Goal: Information Seeking & Learning: Learn about a topic

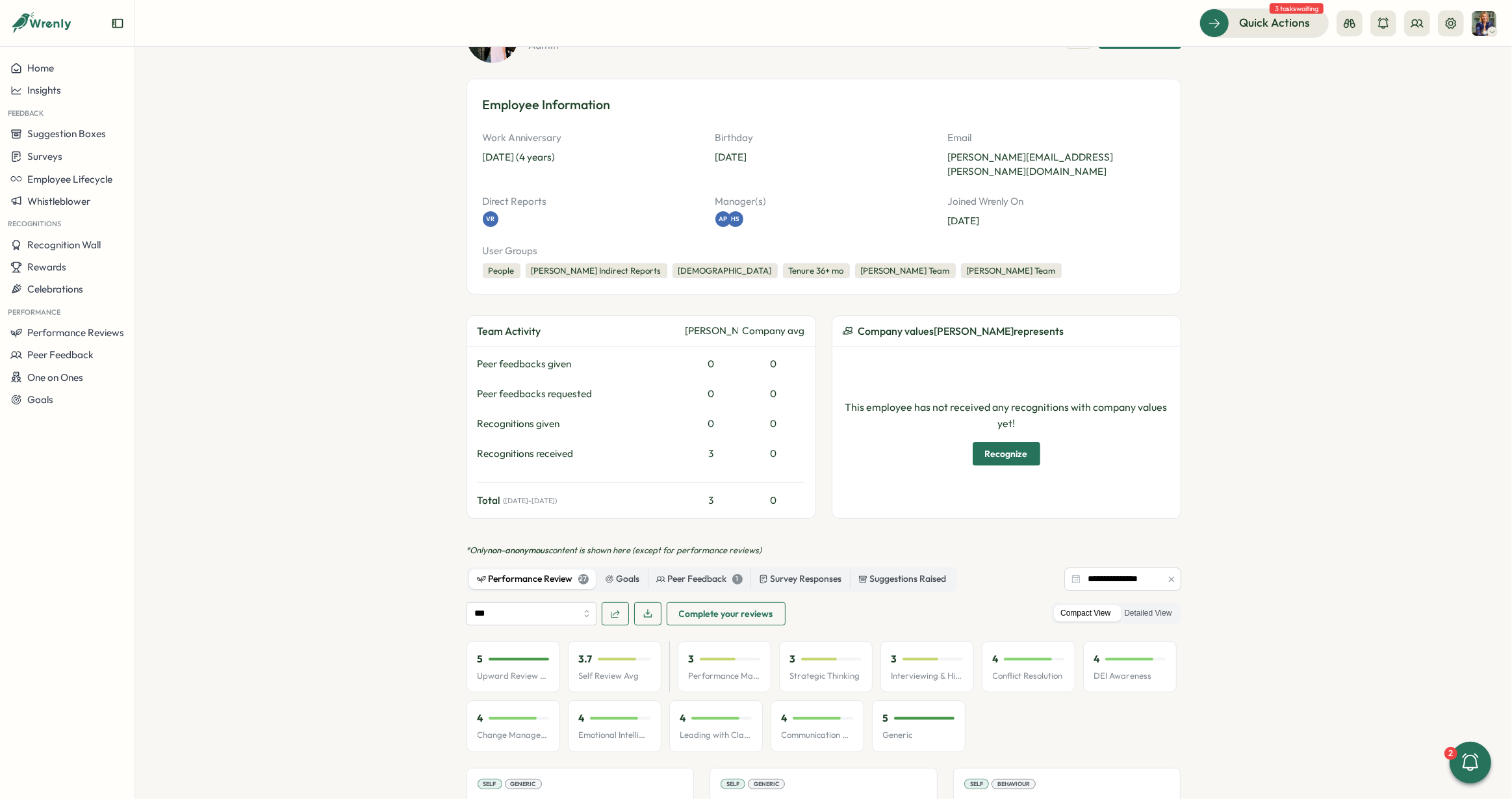
scroll to position [112, 0]
click at [1079, 566] on input "**********" at bounding box center [1123, 577] width 117 height 23
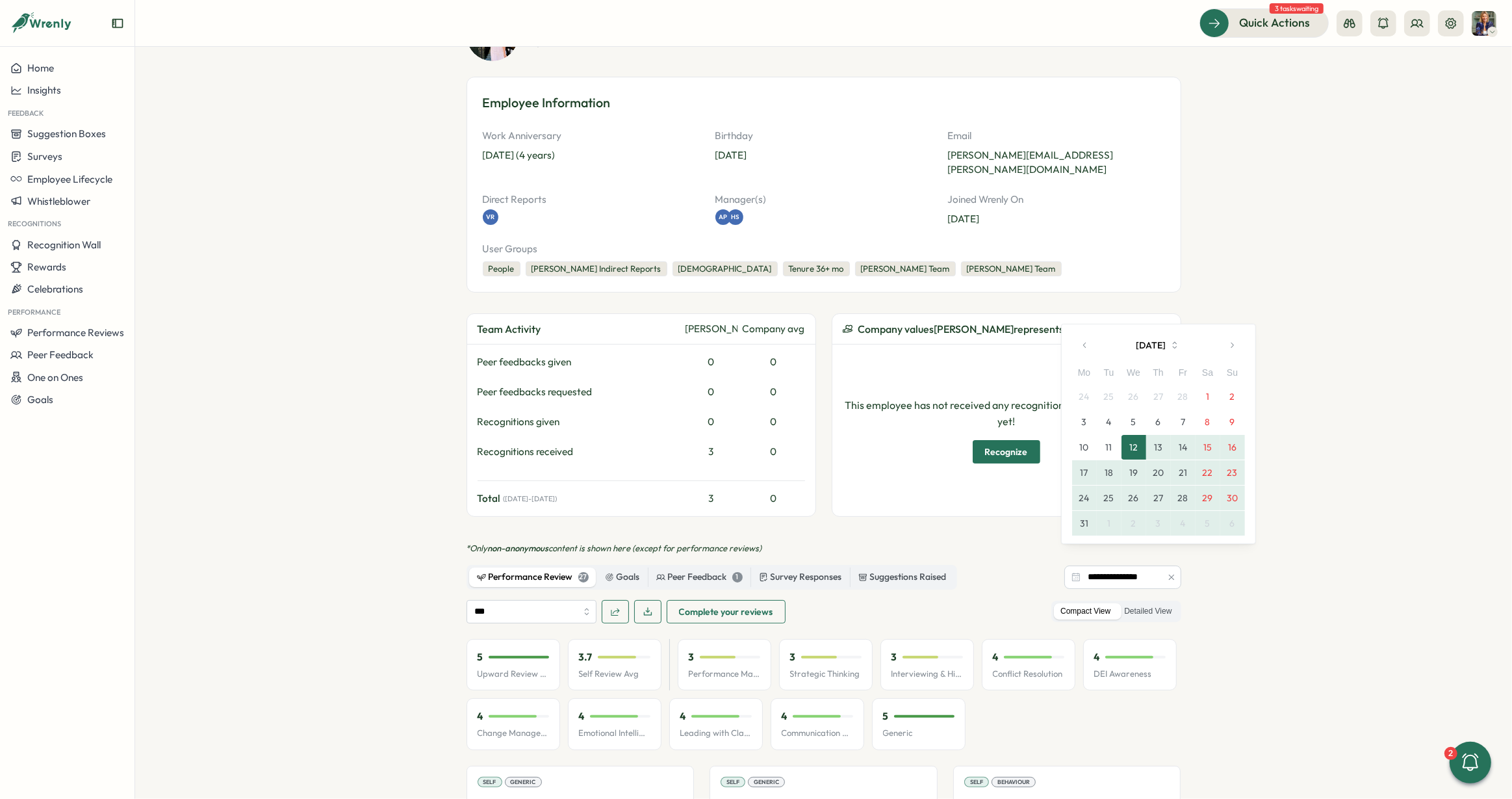
click at [1088, 346] on icon "button" at bounding box center [1085, 344] width 9 height 9
click at [1142, 347] on button "[DATE]" at bounding box center [1158, 345] width 121 height 26
click at [1141, 347] on button "[DATE]" at bounding box center [1158, 345] width 121 height 26
click at [1143, 346] on button "[DATE]" at bounding box center [1158, 345] width 121 height 26
click at [1145, 346] on button "[DATE]" at bounding box center [1158, 345] width 121 height 26
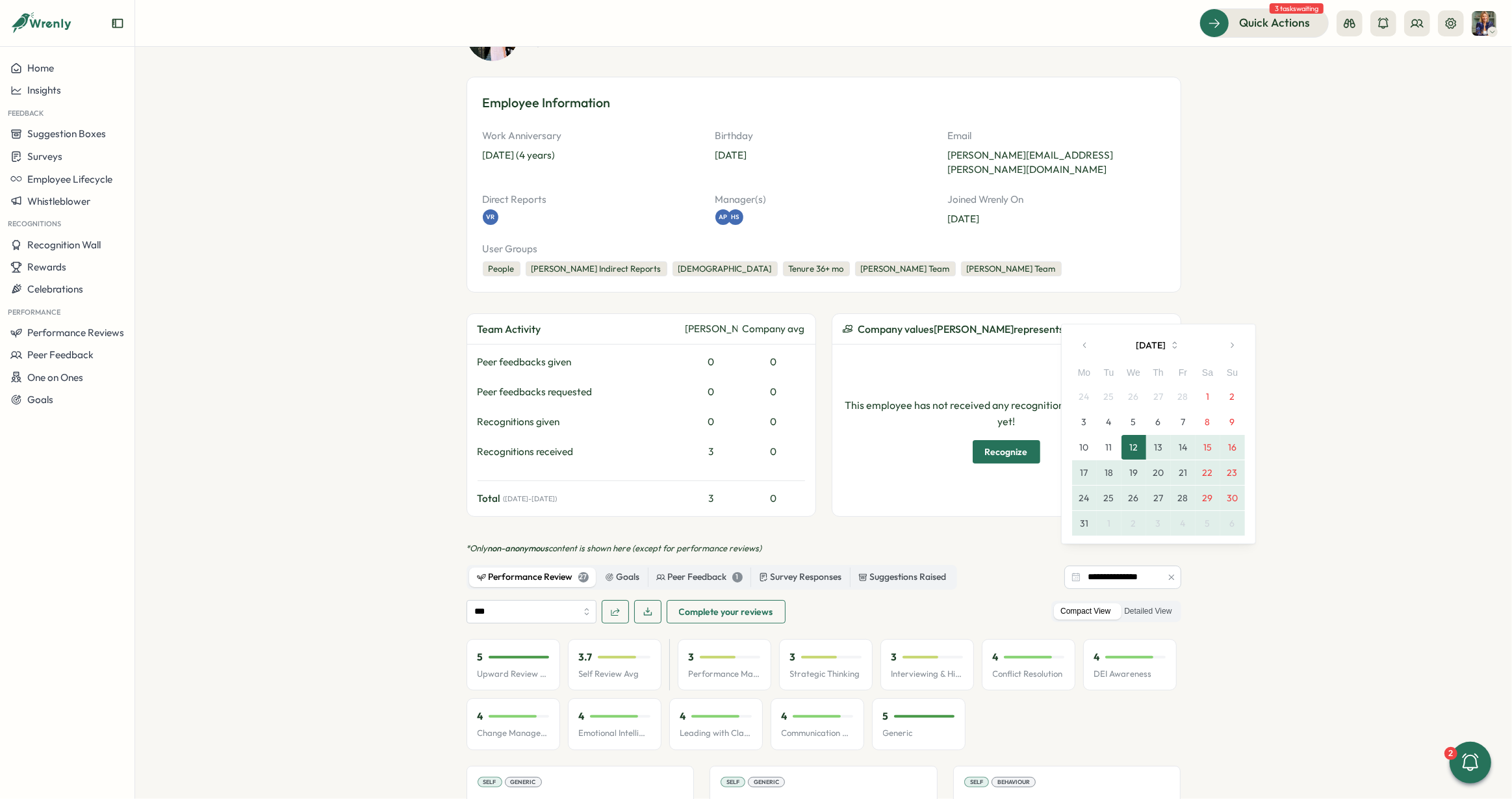
click at [1178, 343] on icon "button" at bounding box center [1175, 345] width 12 height 12
click at [1085, 348] on icon "button" at bounding box center [1085, 344] width 9 height 9
click at [1086, 347] on icon "button" at bounding box center [1085, 344] width 9 height 9
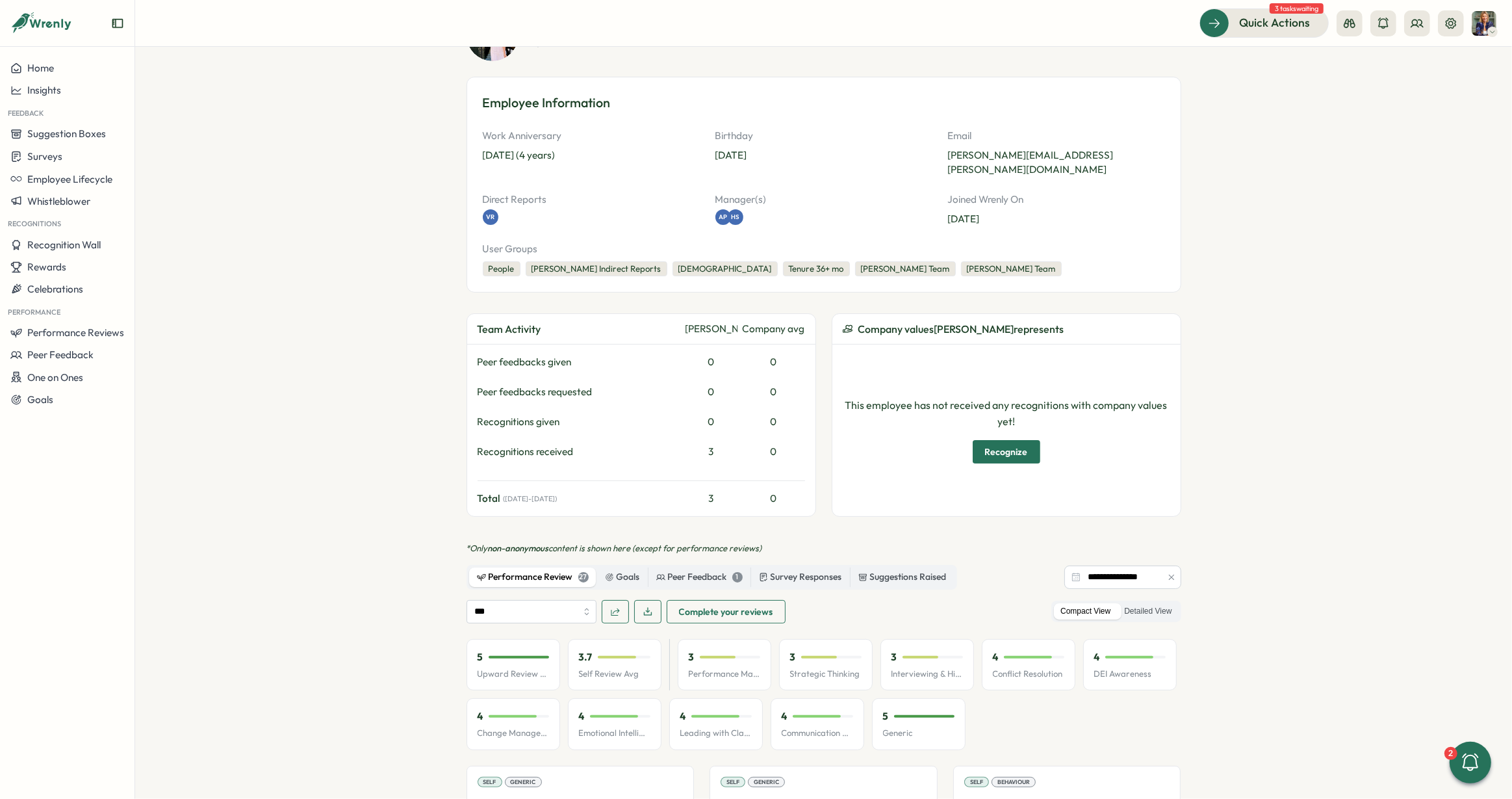
drag, startPoint x: 1375, startPoint y: 479, endPoint x: 1355, endPoint y: 479, distance: 20.0
click at [1359, 479] on section "**********" at bounding box center [823, 423] width 1377 height 752
click at [1091, 566] on input "**********" at bounding box center [1123, 577] width 117 height 23
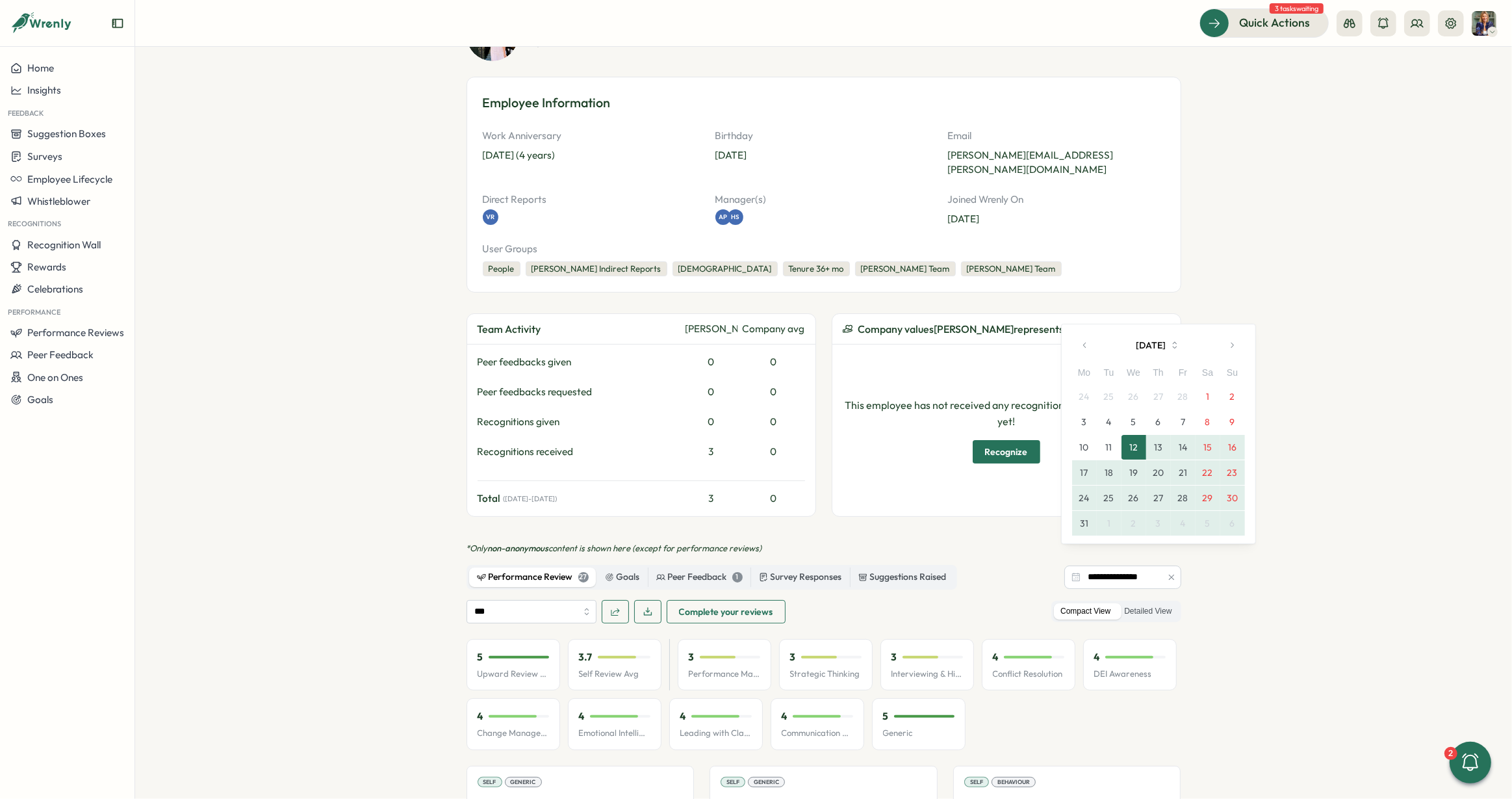
click at [1077, 344] on button "button" at bounding box center [1085, 345] width 26 height 26
click at [1078, 344] on button "button" at bounding box center [1085, 345] width 26 height 26
click at [1081, 344] on icon "button" at bounding box center [1085, 344] width 9 height 9
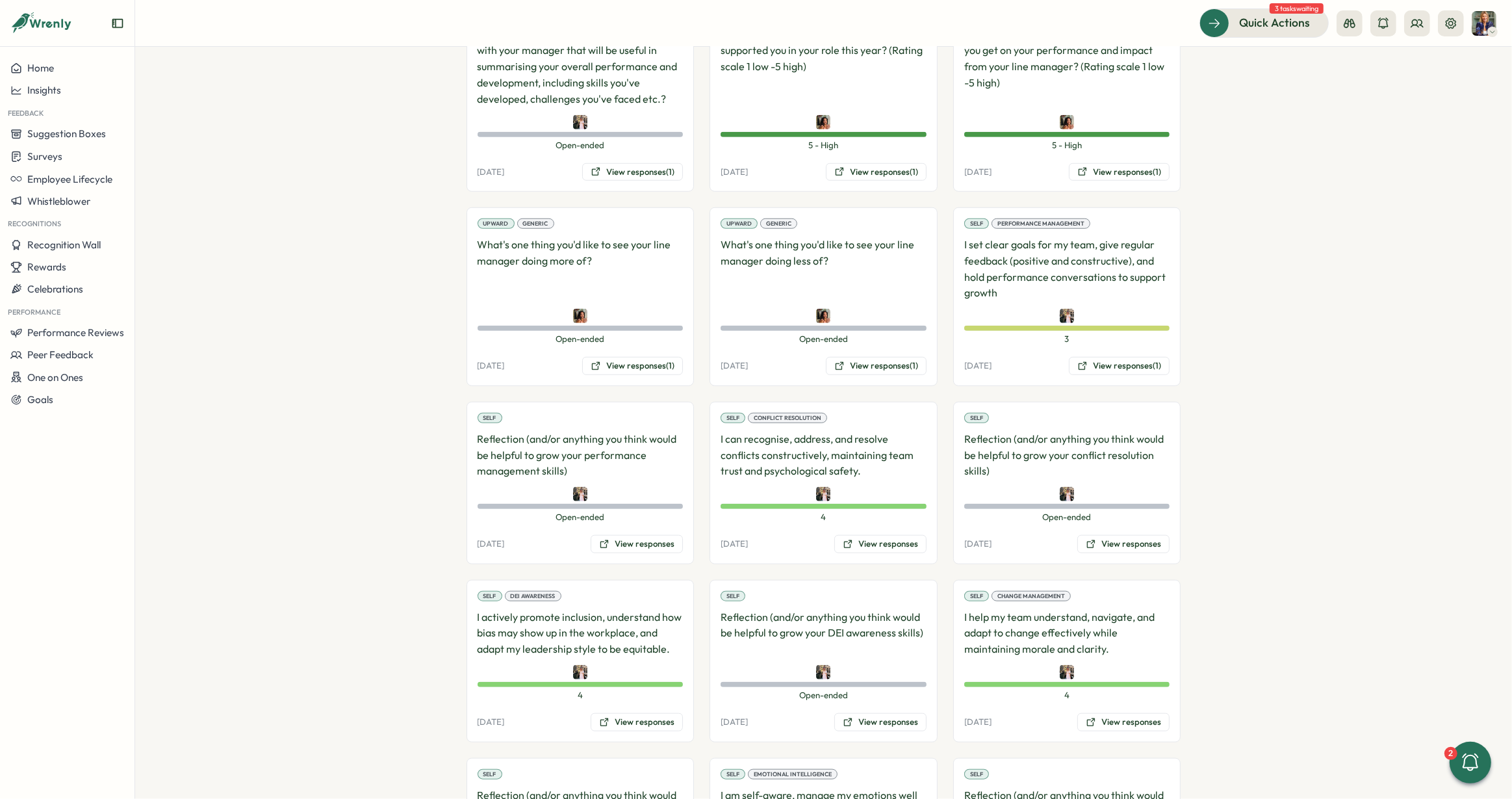
scroll to position [368, 0]
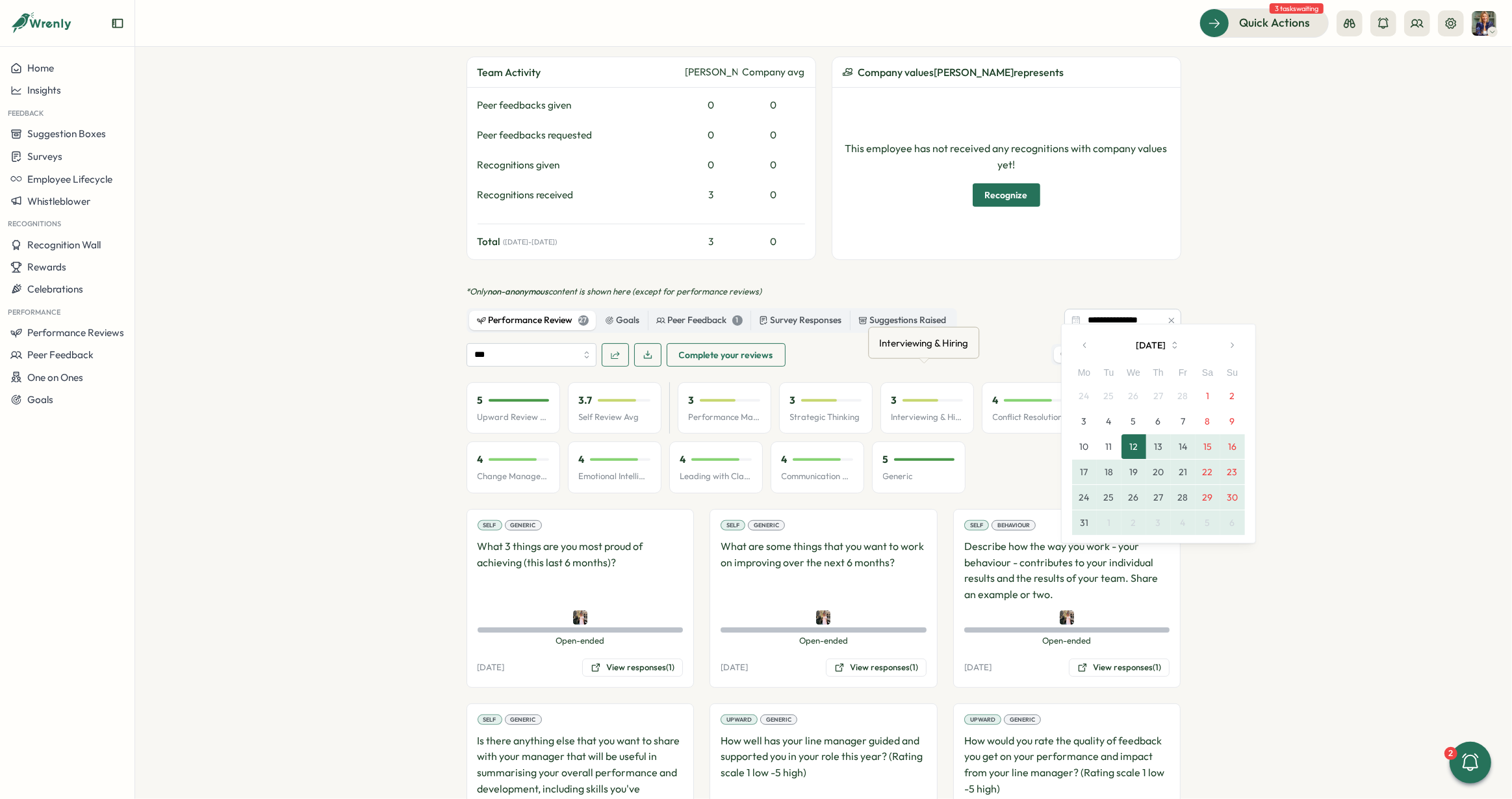
drag, startPoint x: 919, startPoint y: 358, endPoint x: 894, endPoint y: 345, distance: 28.2
click at [919, 357] on div "Interviewing & Hiring Interviewing & Hiring" at bounding box center [923, 343] width 111 height 32
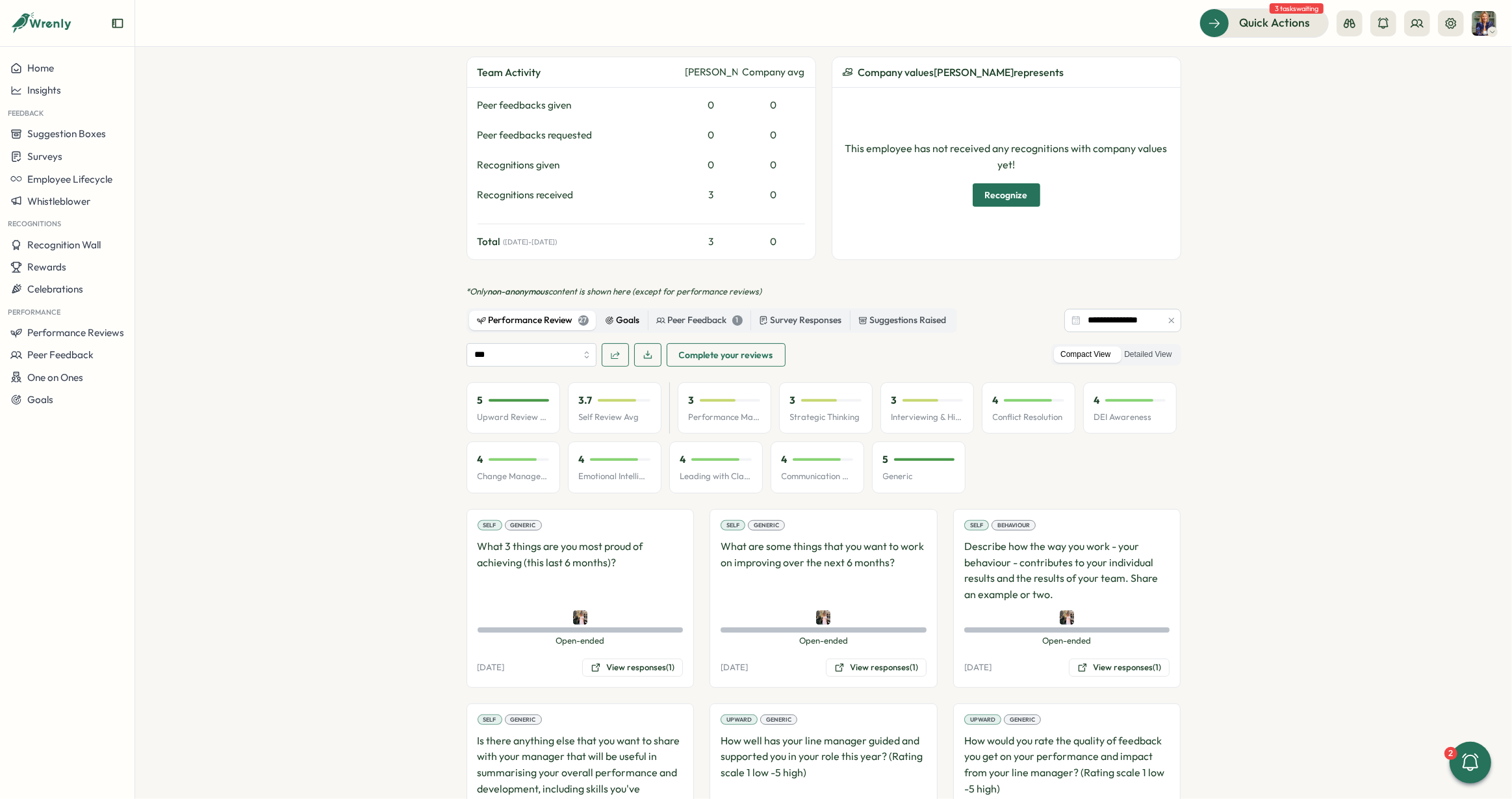
click at [627, 313] on div "Goals" at bounding box center [622, 320] width 35 height 14
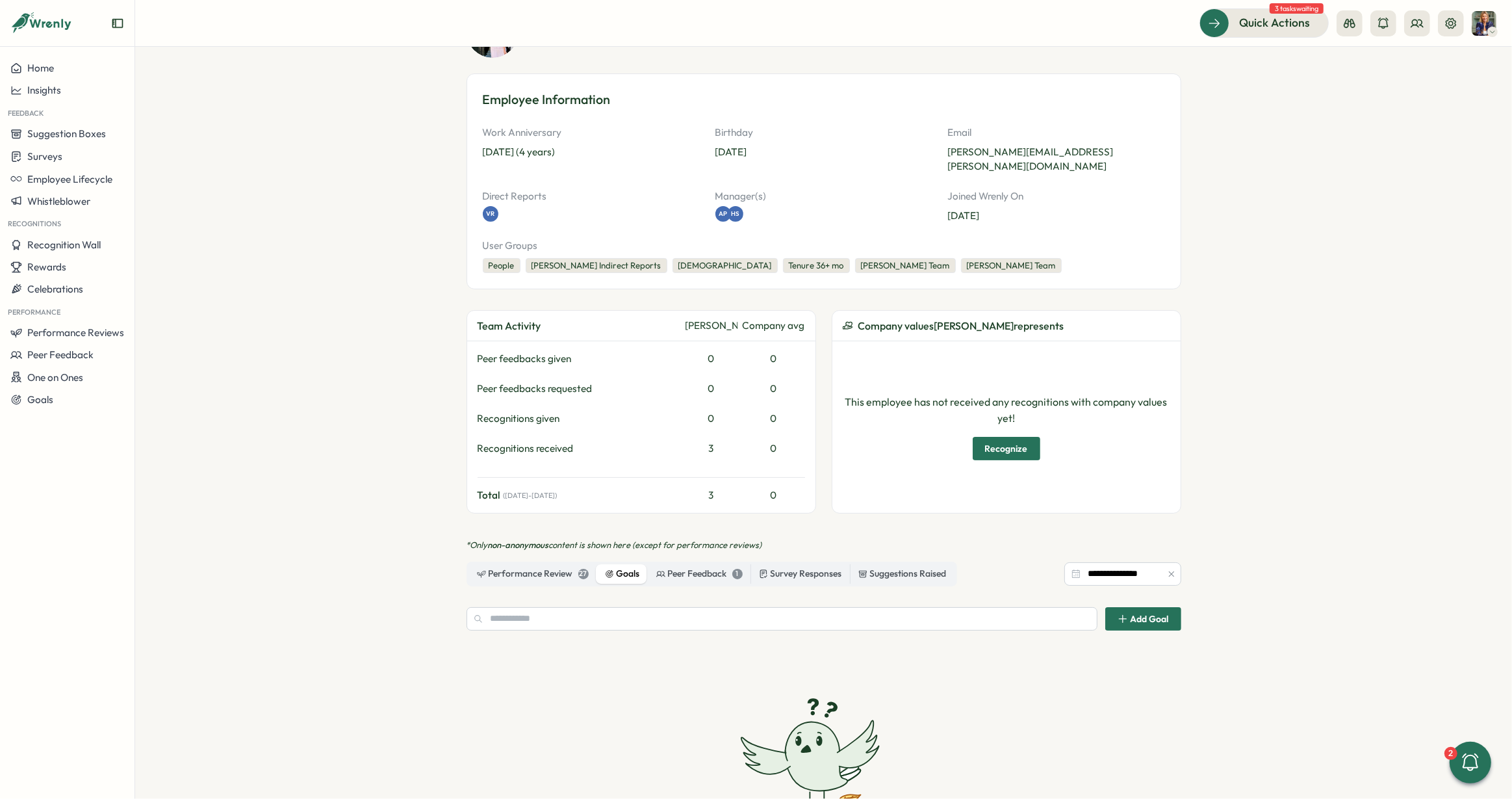
scroll to position [0, 0]
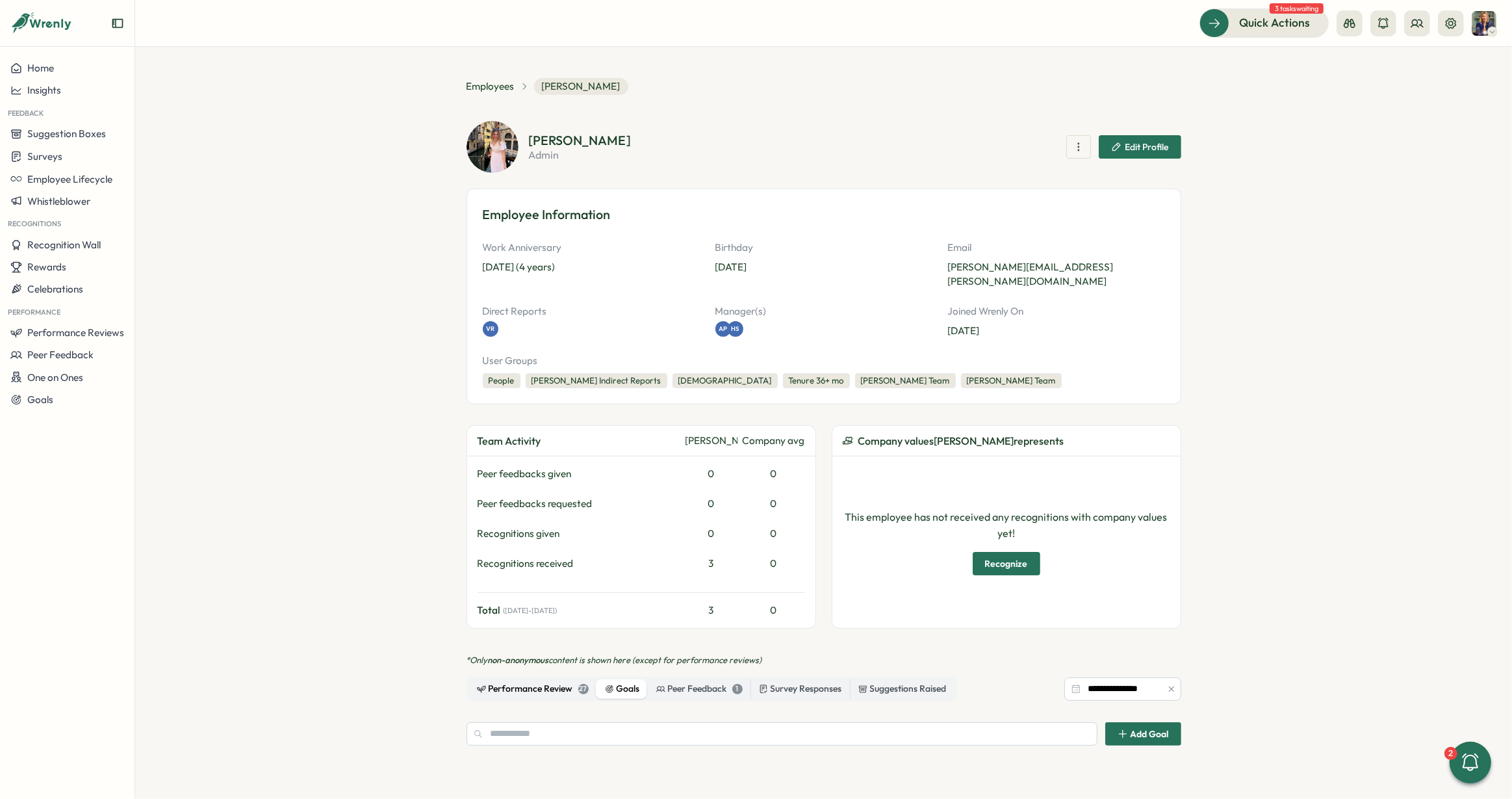
click at [547, 682] on div "Performance Review 27" at bounding box center [533, 690] width 112 height 14
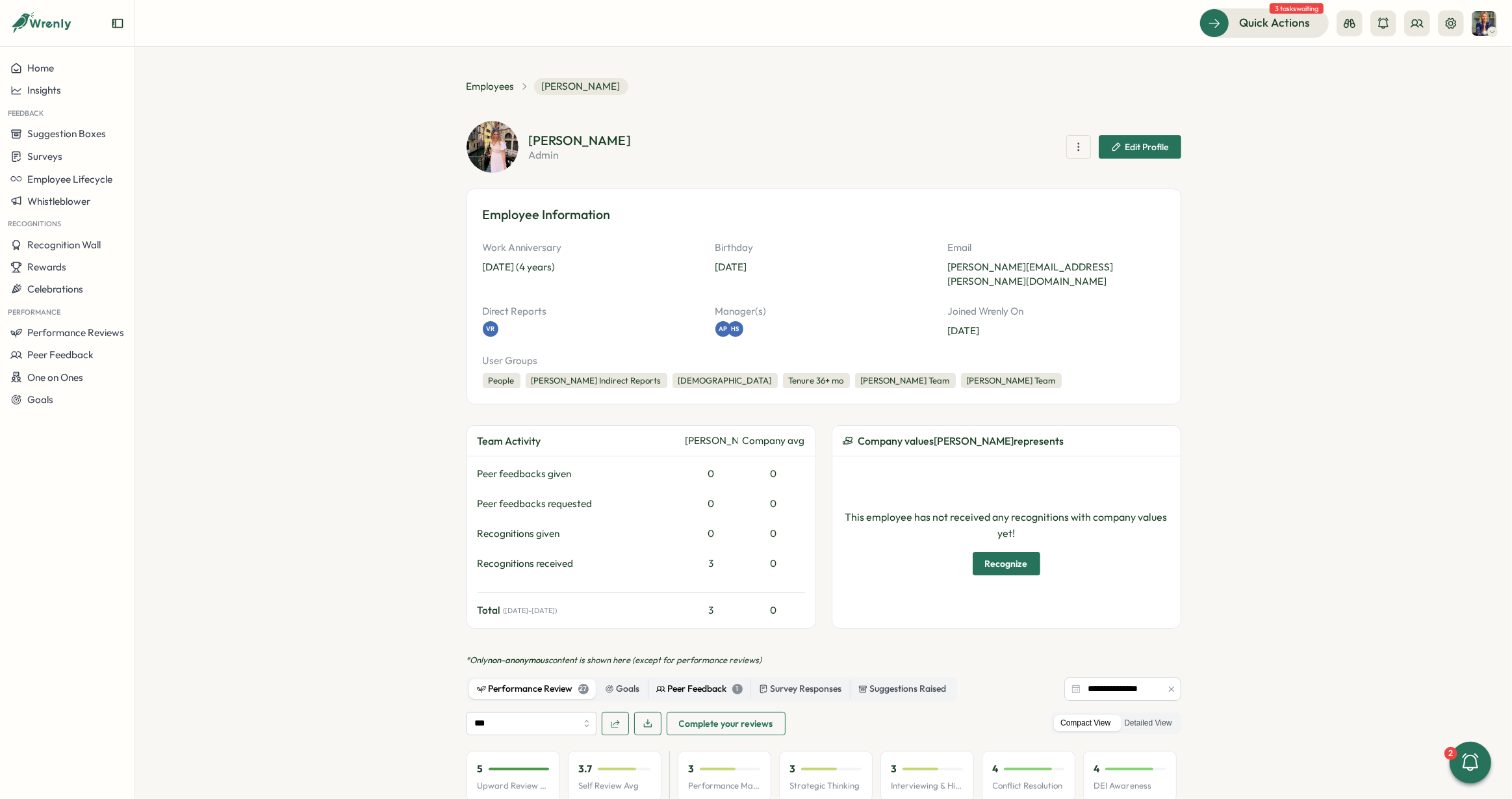
click at [698, 682] on div "Peer Feedback 1" at bounding box center [700, 690] width 86 height 14
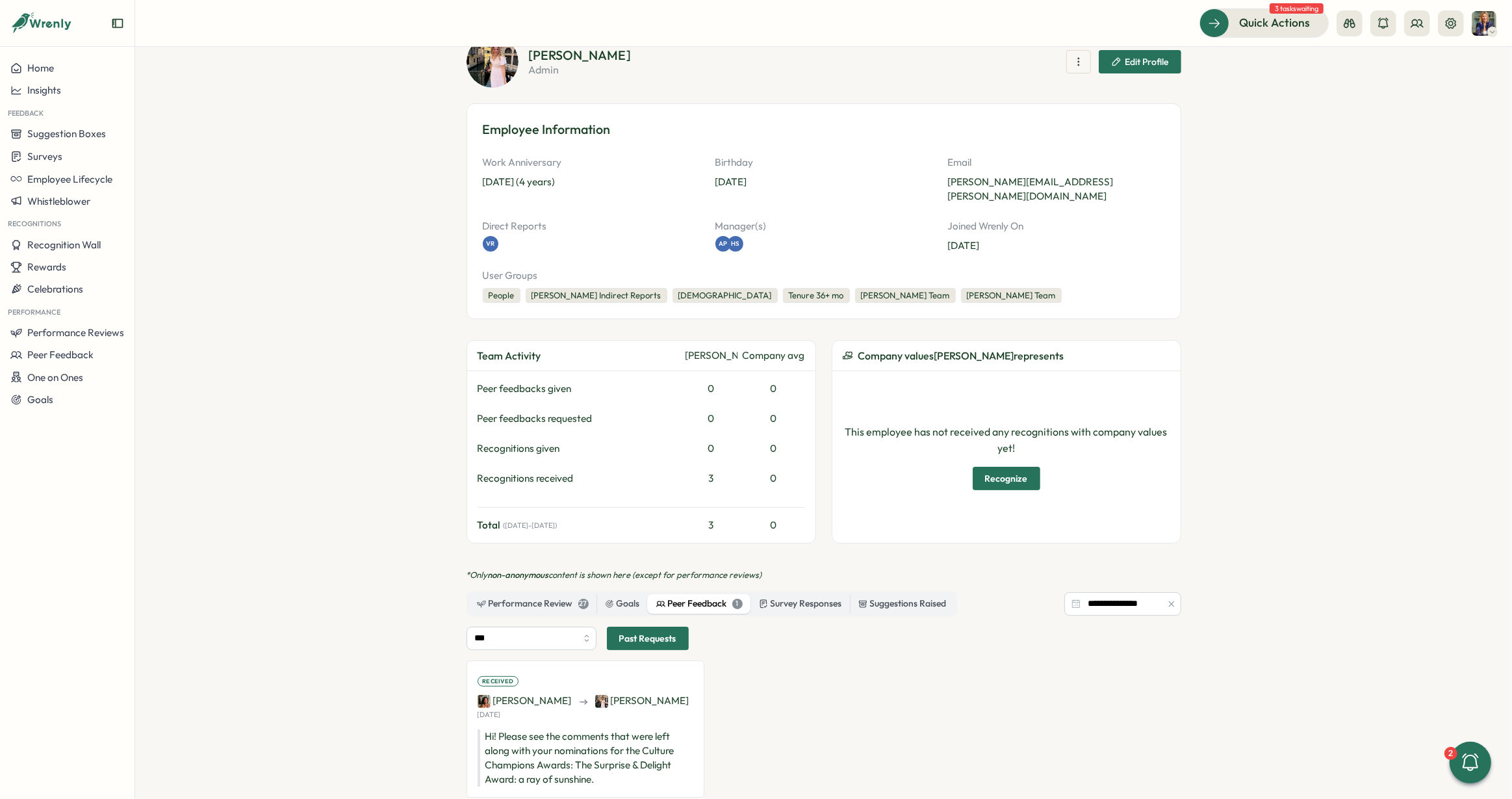
scroll to position [85, 0]
click at [545, 596] on div "Performance Review 27" at bounding box center [533, 603] width 112 height 14
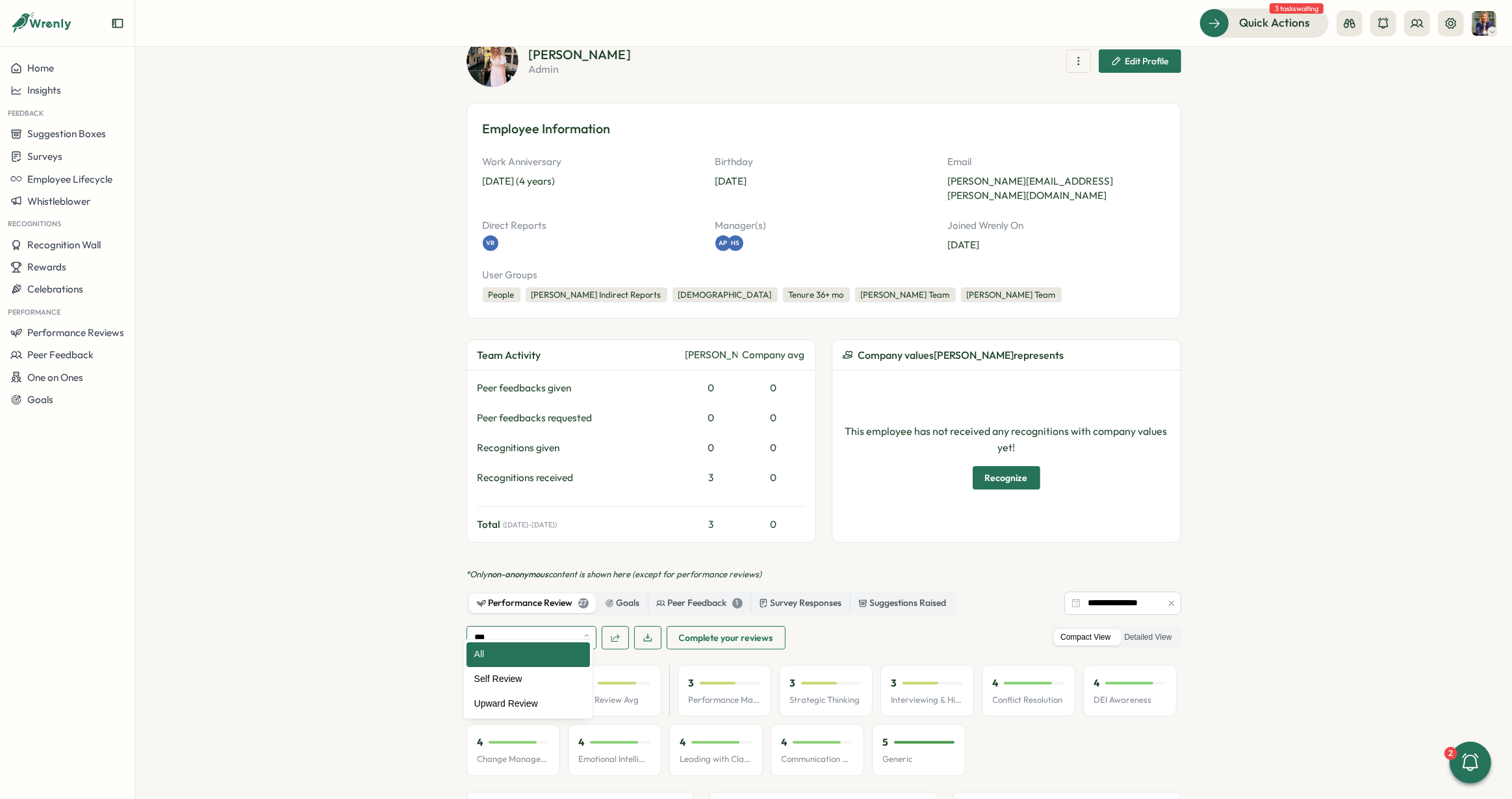
click at [533, 626] on input "***" at bounding box center [531, 638] width 130 height 23
click at [1163, 630] on label "Detailed View" at bounding box center [1148, 638] width 61 height 16
click at [1096, 591] on input "**********" at bounding box center [1123, 602] width 117 height 23
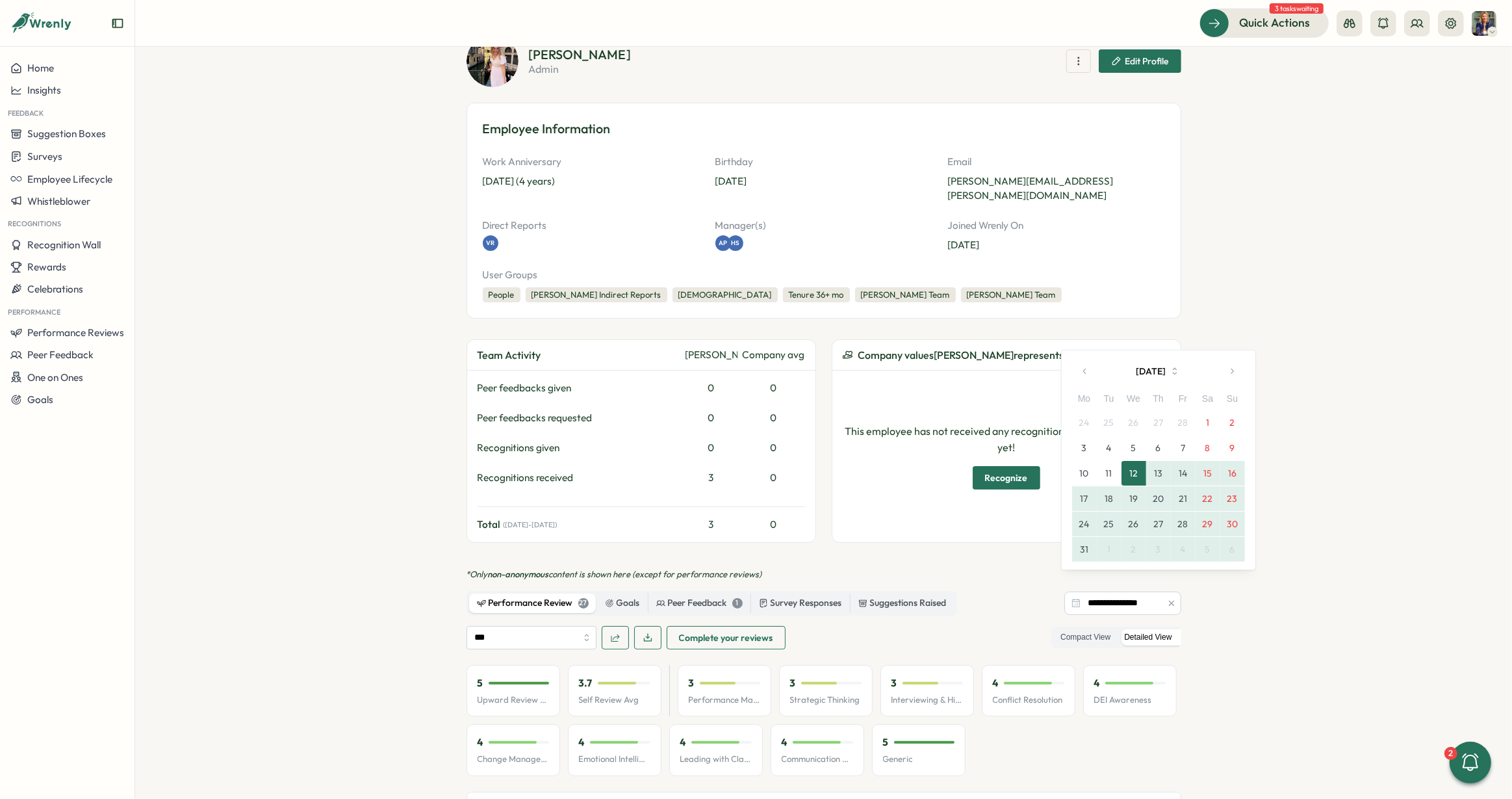
click at [1100, 464] on button "11" at bounding box center [1109, 473] width 25 height 25
click at [1107, 468] on button "11" at bounding box center [1109, 473] width 25 height 25
click at [1095, 413] on button "24" at bounding box center [1085, 422] width 25 height 25
click at [1094, 414] on tr "24 25 26 27 28 1 2" at bounding box center [1159, 423] width 173 height 26
click at [1093, 415] on button "24" at bounding box center [1085, 422] width 25 height 25
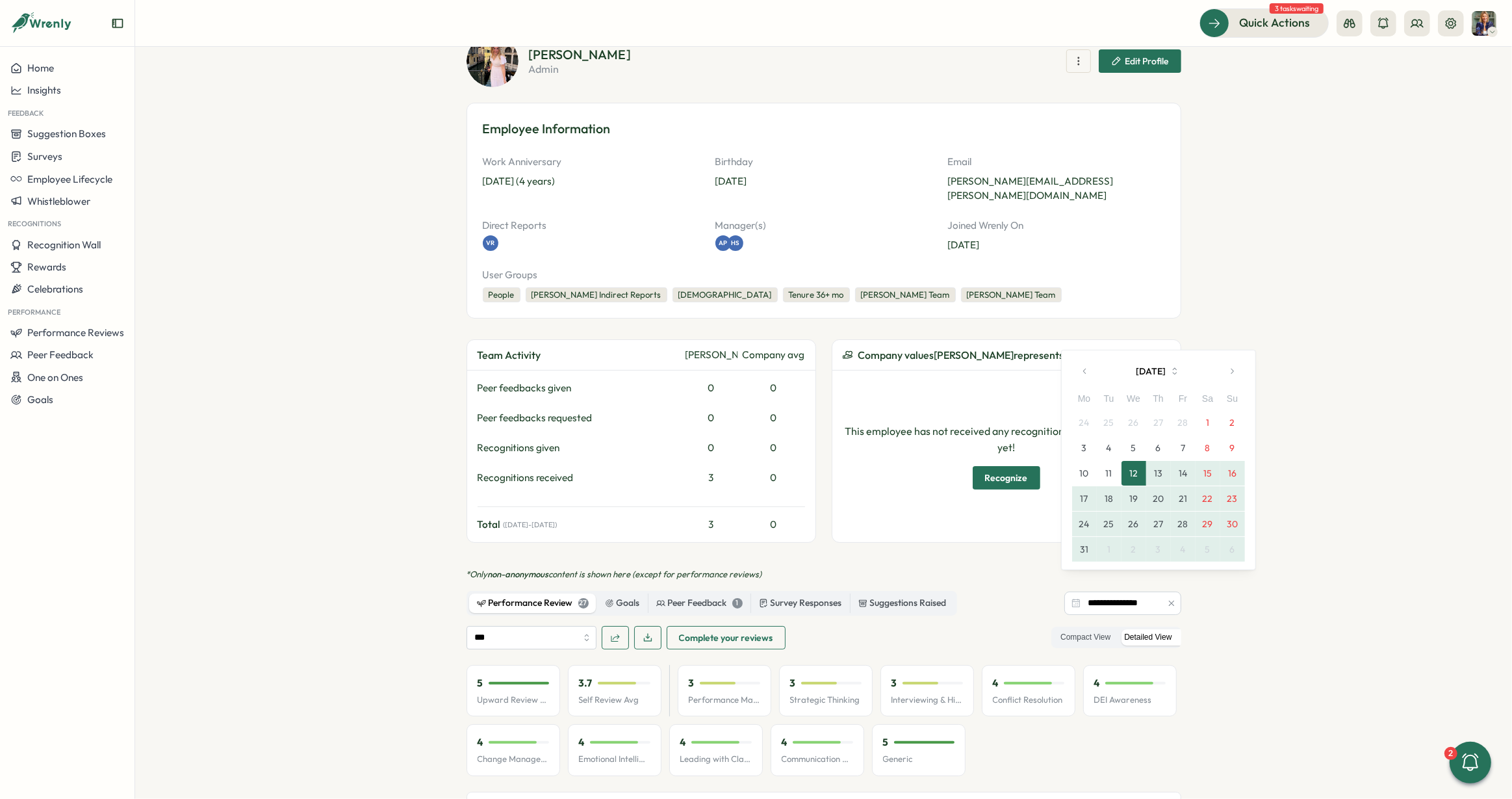
click at [1211, 417] on button "1" at bounding box center [1208, 422] width 25 height 25
click at [1212, 417] on button "1" at bounding box center [1208, 422] width 25 height 25
click at [1171, 361] on button "[DATE]" at bounding box center [1158, 371] width 121 height 26
click at [1173, 365] on button "[DATE]" at bounding box center [1158, 371] width 121 height 26
click at [1173, 364] on button "[DATE]" at bounding box center [1158, 371] width 121 height 26
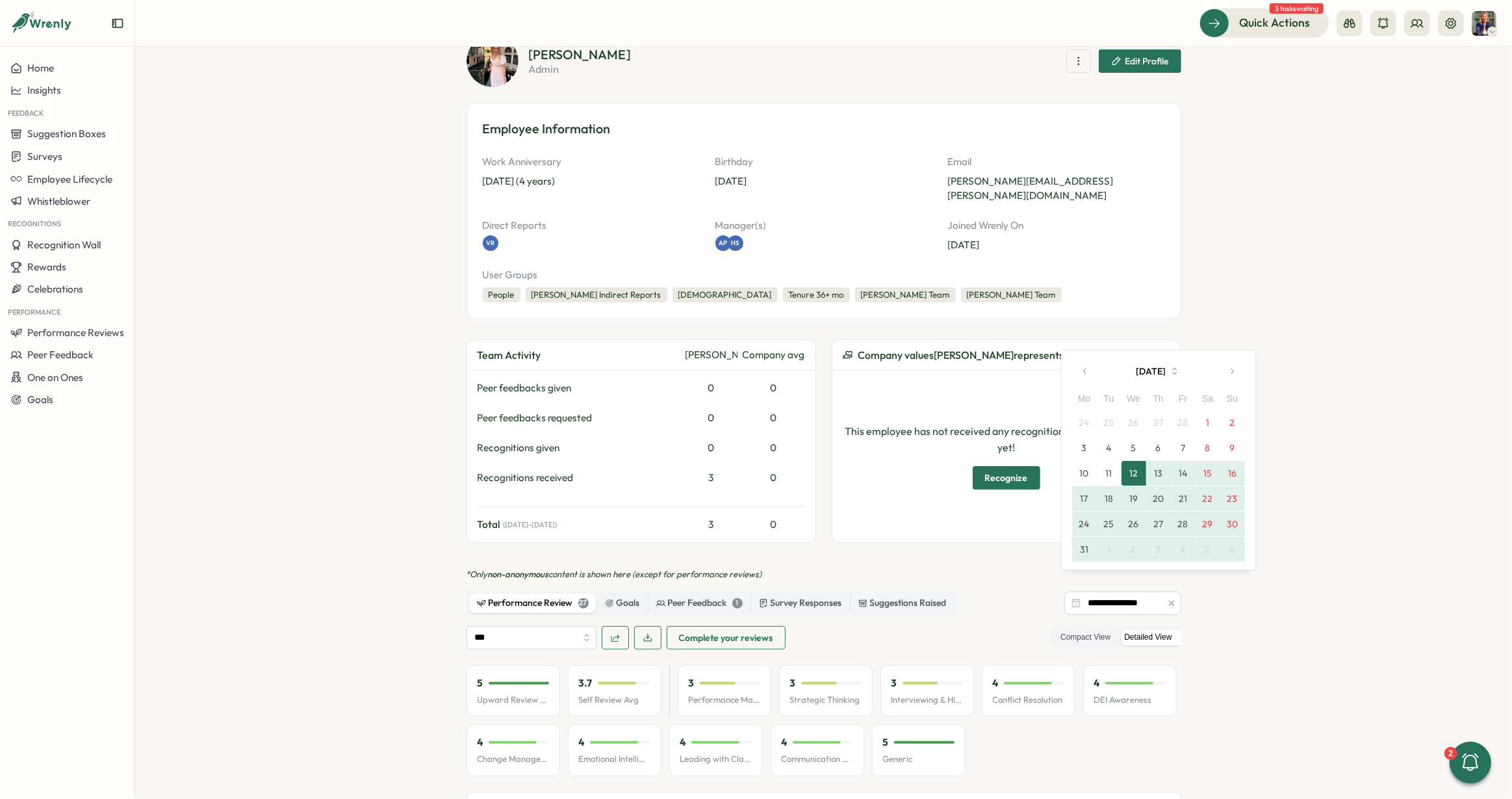
click at [1079, 364] on button "button" at bounding box center [1085, 371] width 26 height 26
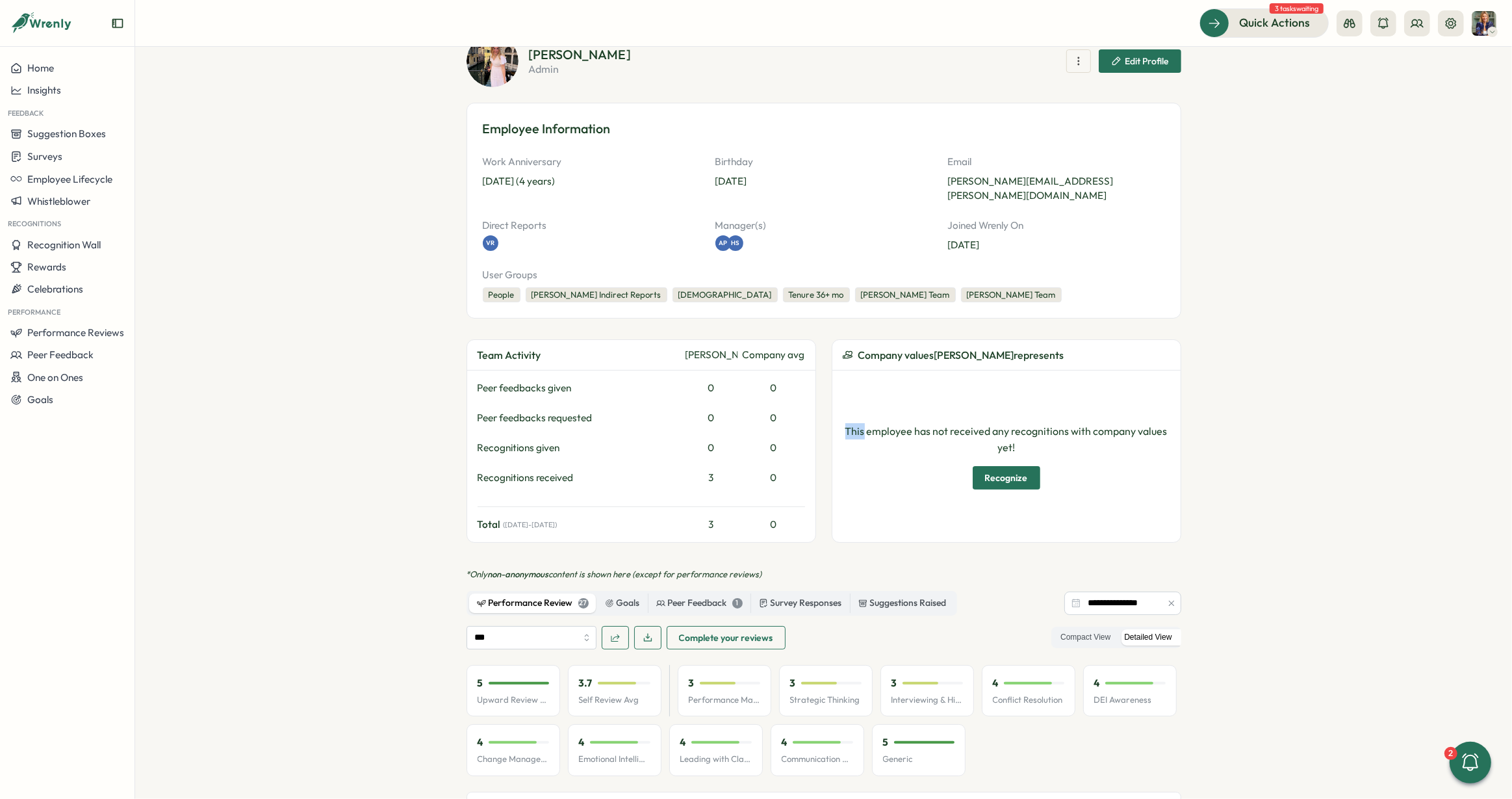
click at [1079, 371] on div "This employee has not received any recognitions with company values yet! Recogn…" at bounding box center [1006, 456] width 348 height 172
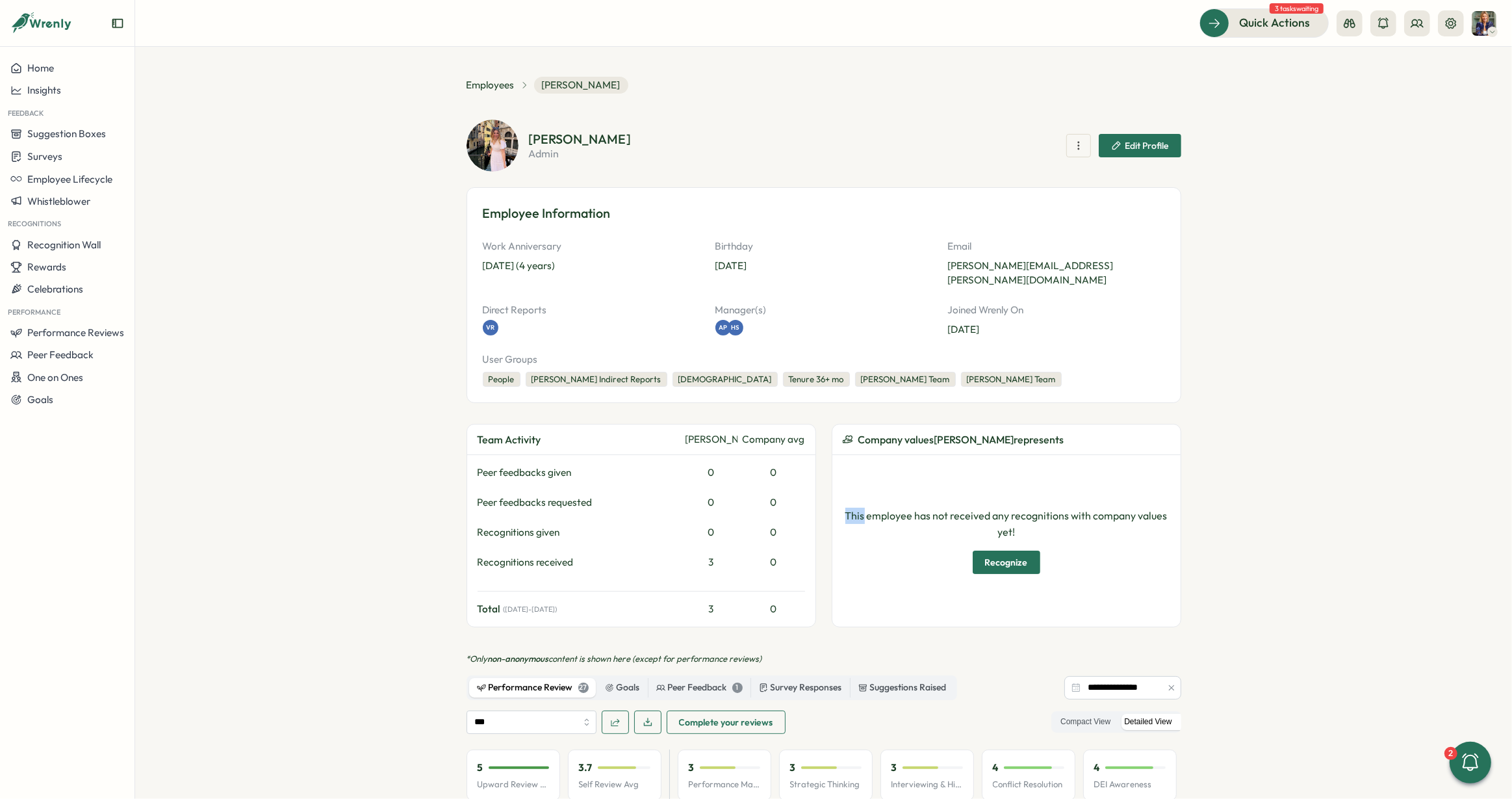
scroll to position [0, 0]
click at [498, 88] on span "Employees" at bounding box center [490, 86] width 48 height 14
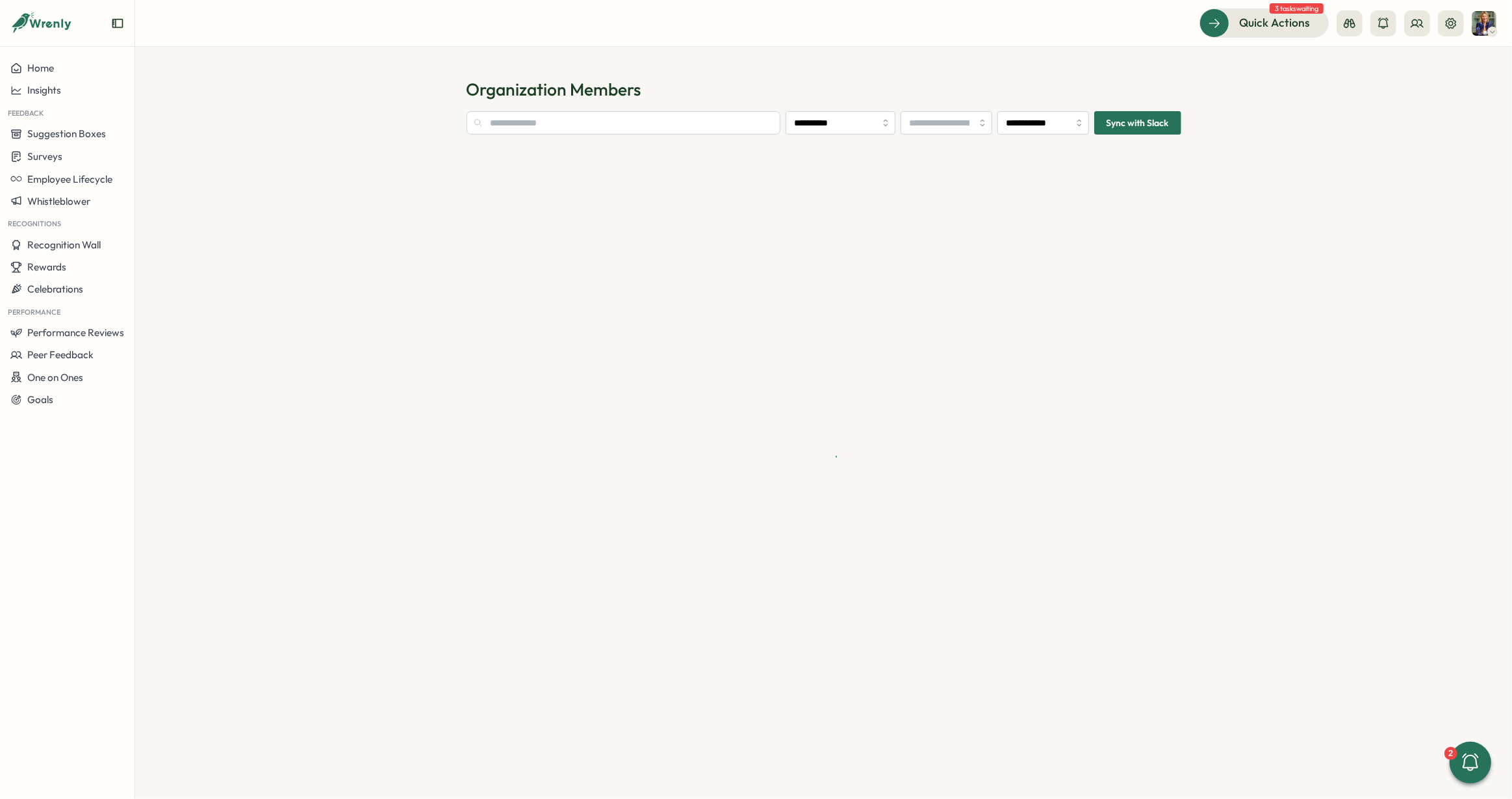
type input "**********"
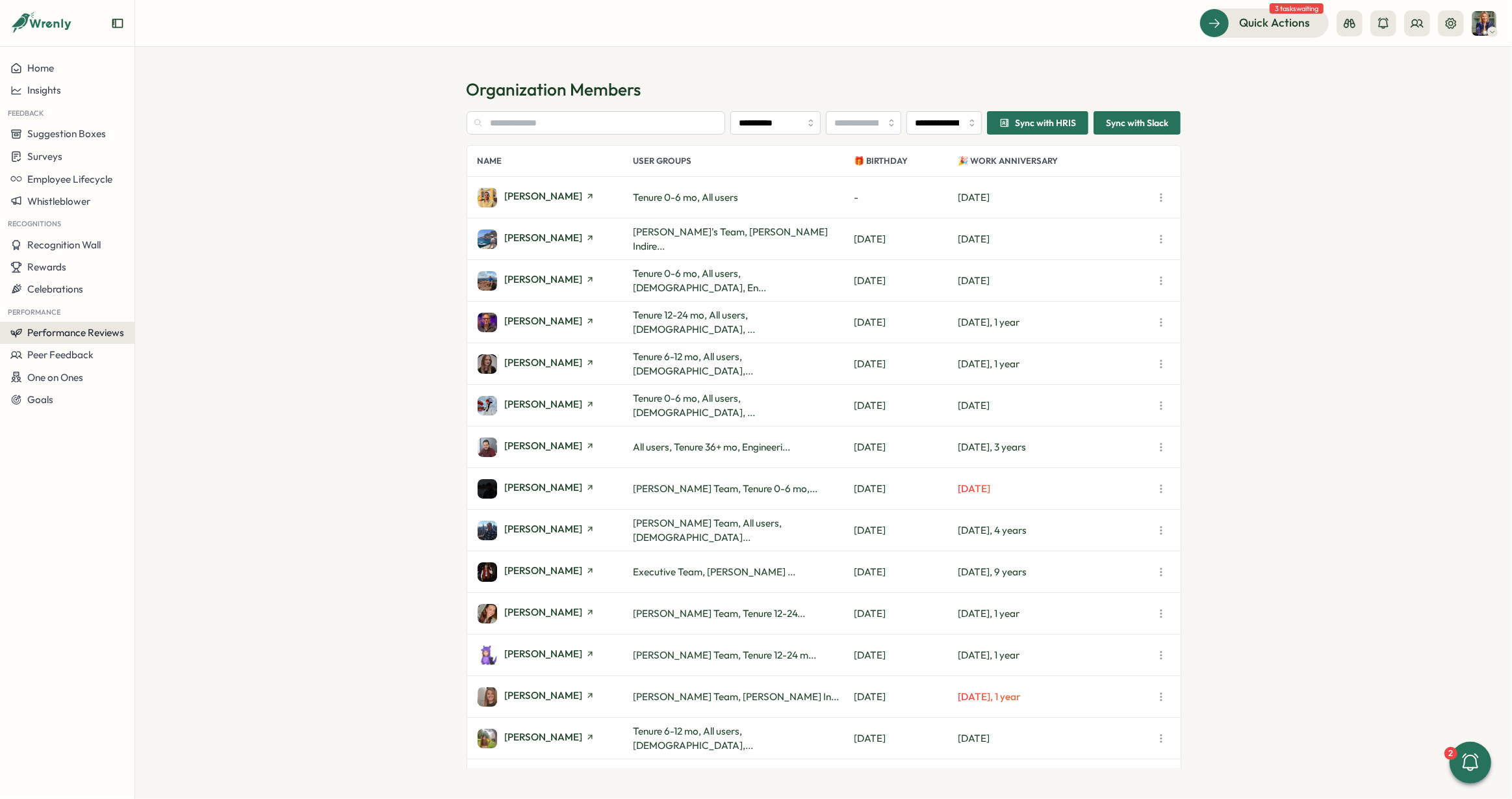
click at [94, 329] on span "Performance Reviews" at bounding box center [75, 332] width 97 height 12
click at [193, 310] on div "Reviews" at bounding box center [188, 308] width 101 height 14
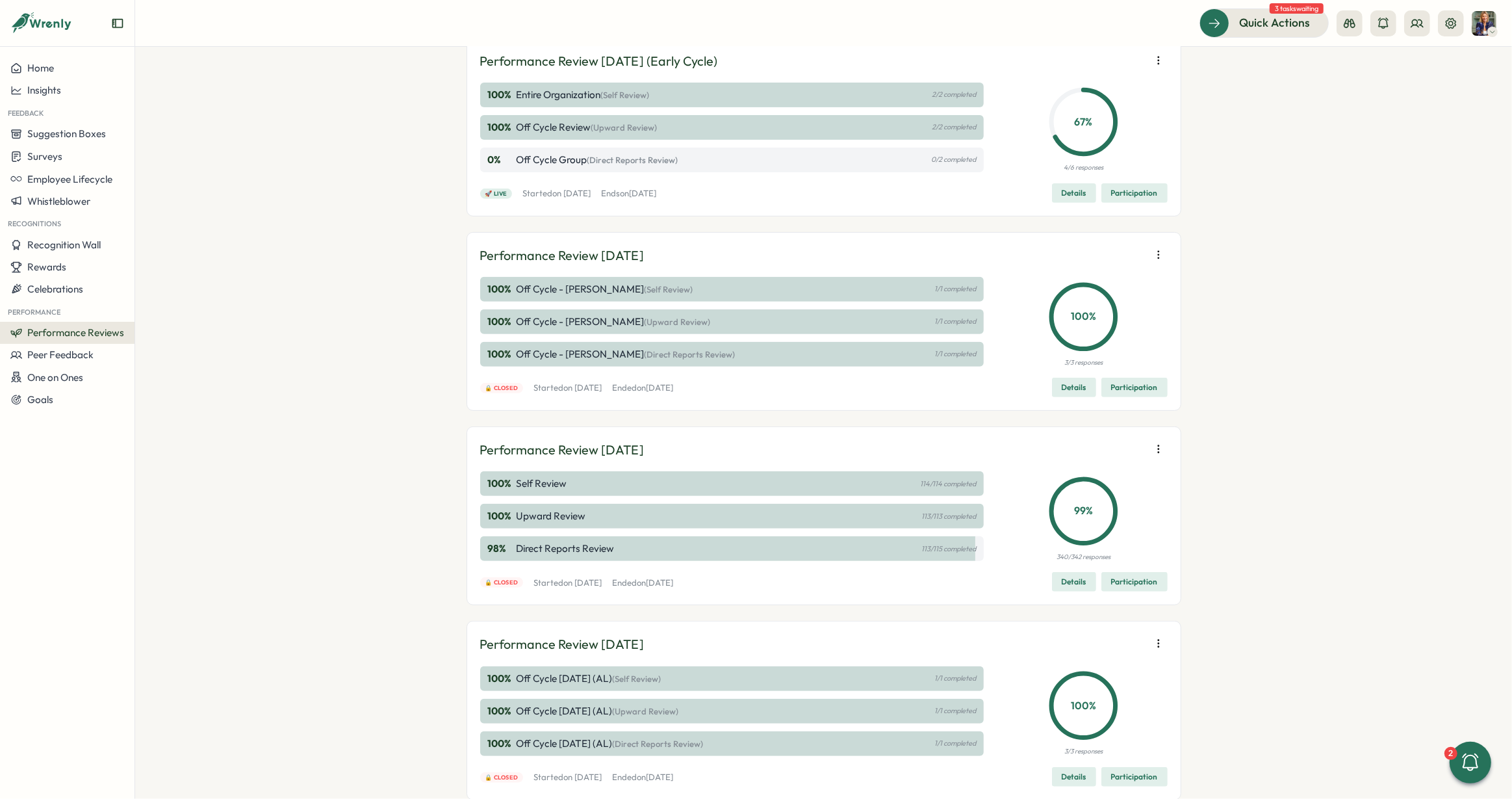
scroll to position [574, 0]
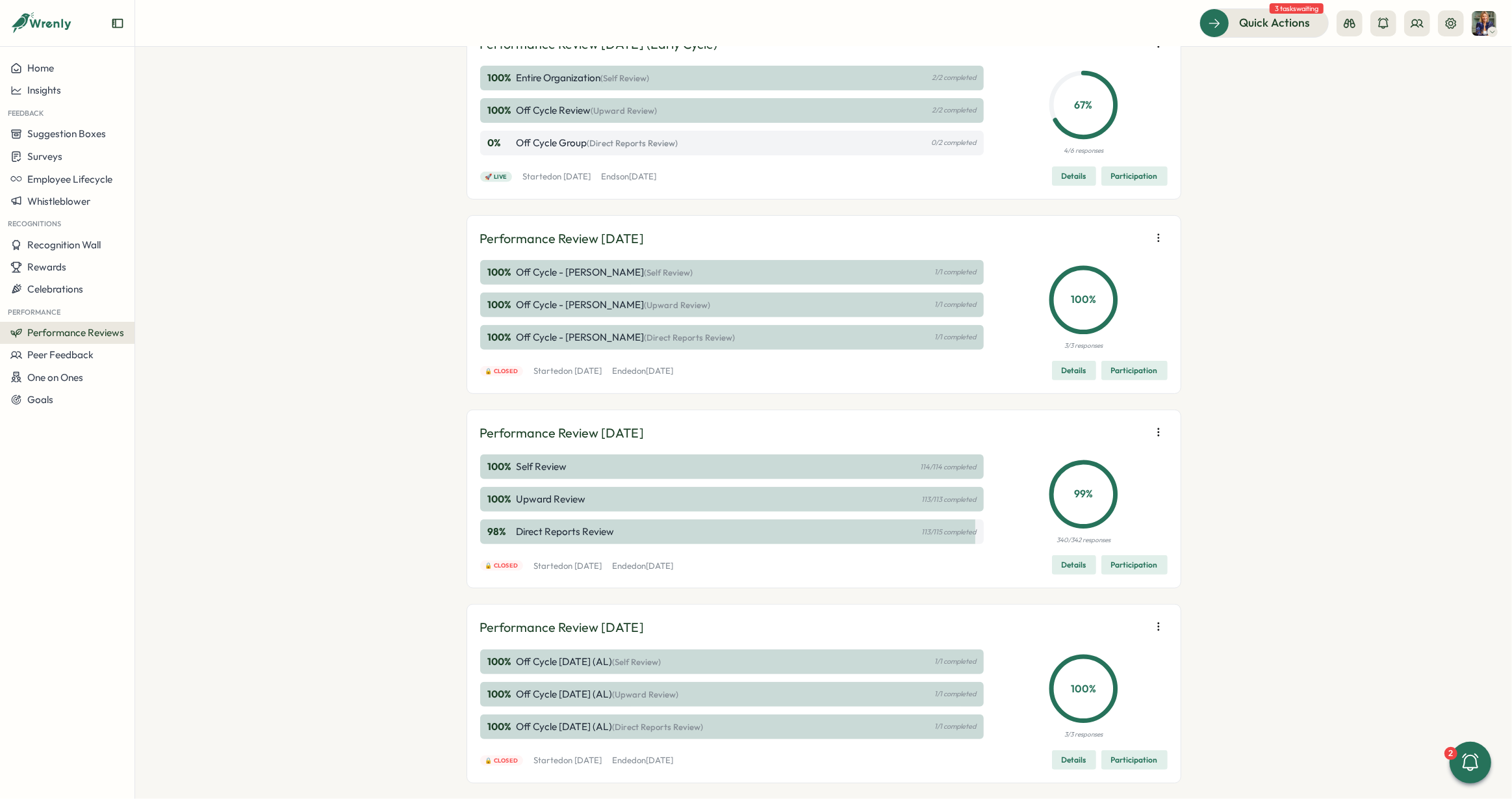
click at [1070, 574] on span "Details" at bounding box center [1073, 565] width 25 height 18
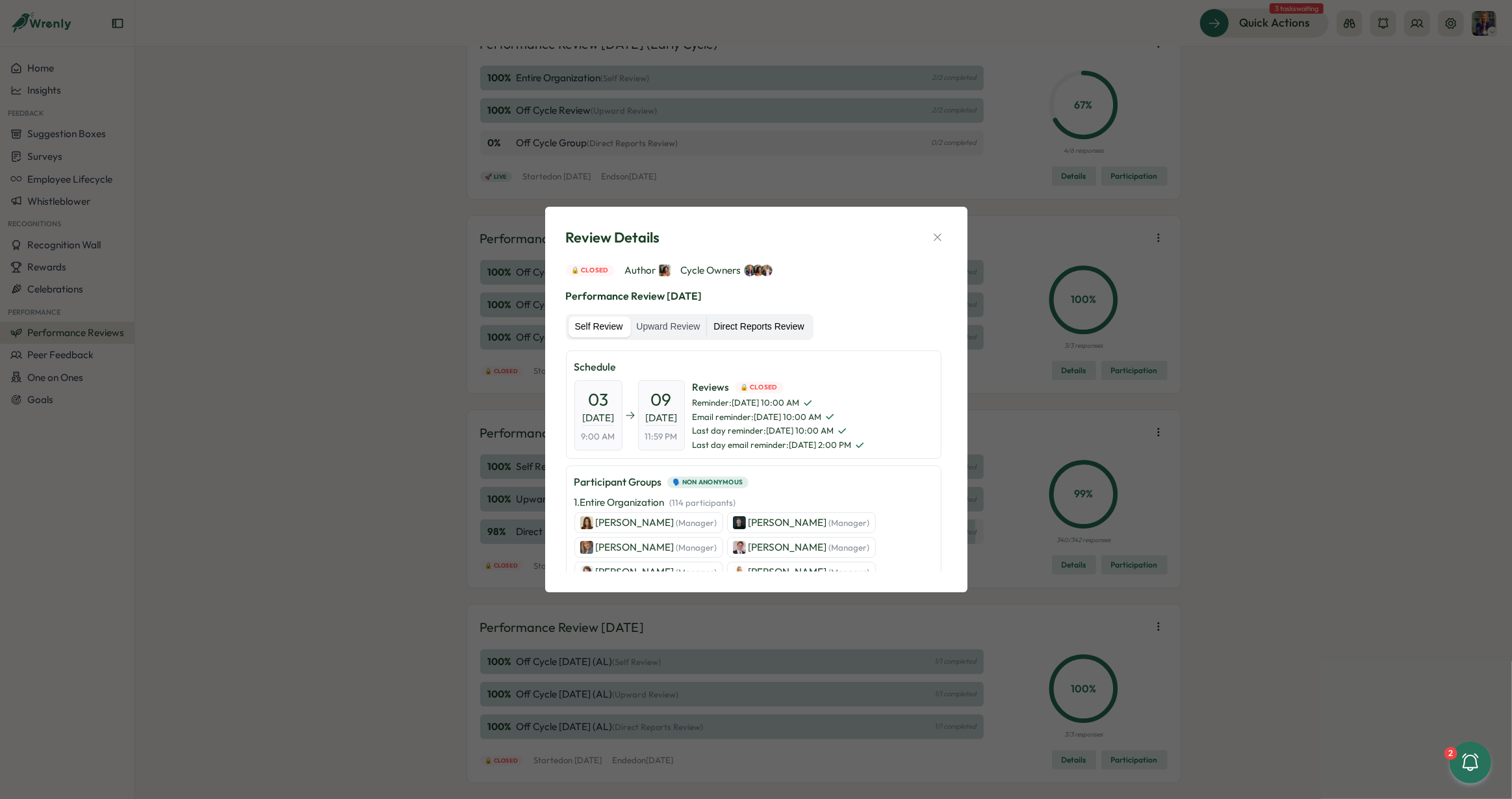
click at [772, 323] on label "Direct Reports Review" at bounding box center [758, 327] width 103 height 21
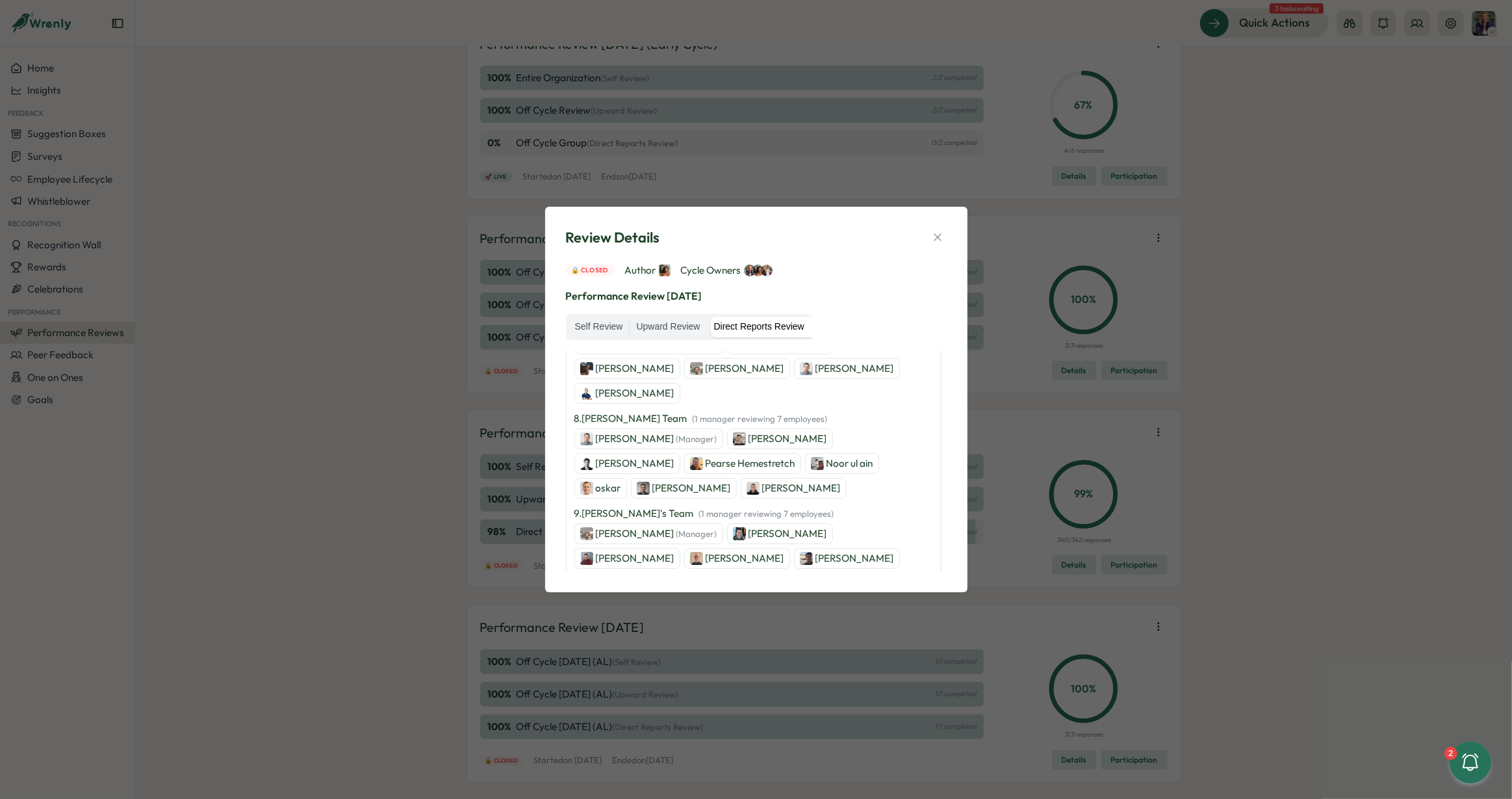
scroll to position [860, 0]
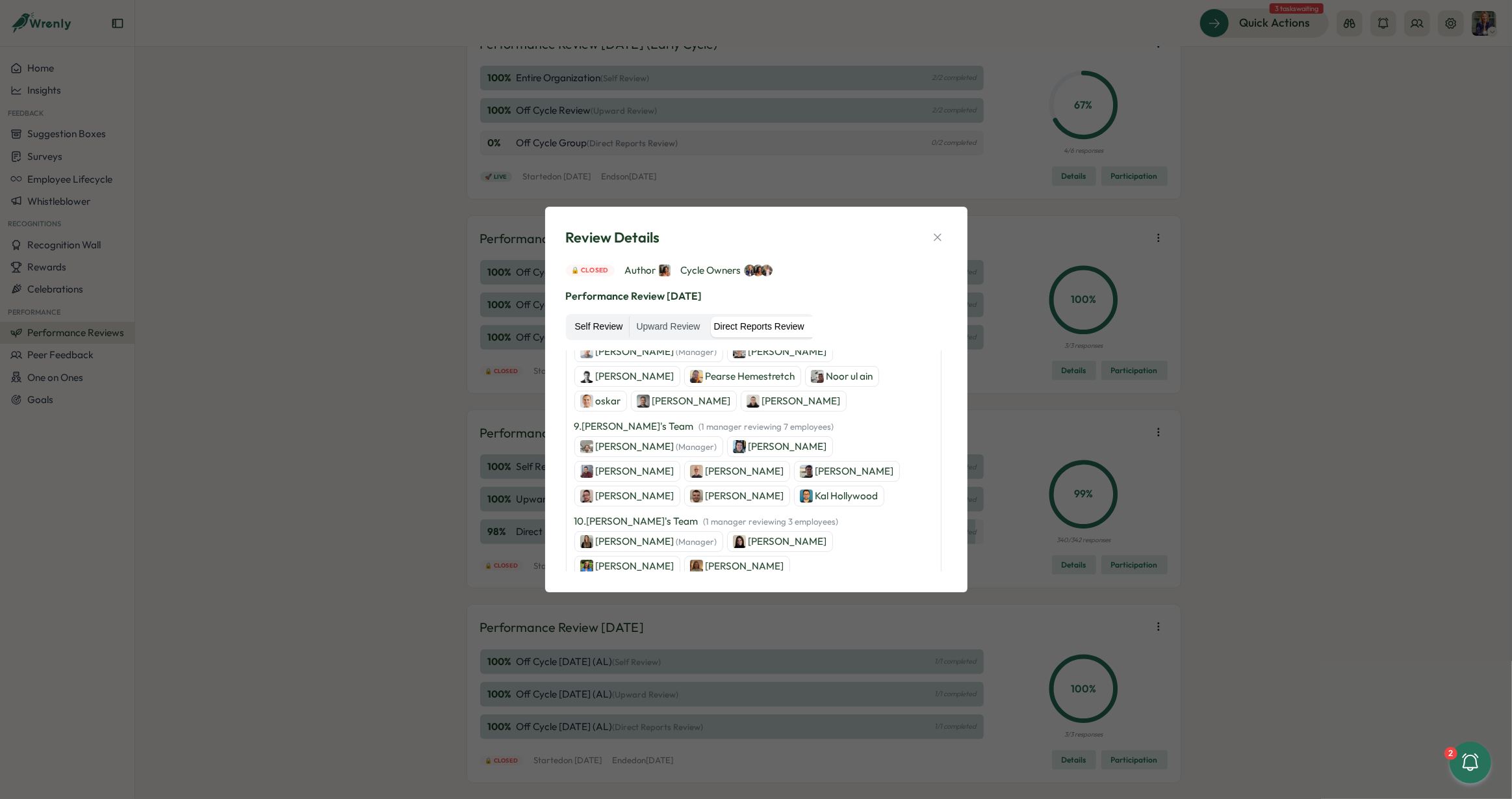
click at [605, 322] on label "Self Review" at bounding box center [599, 327] width 61 height 21
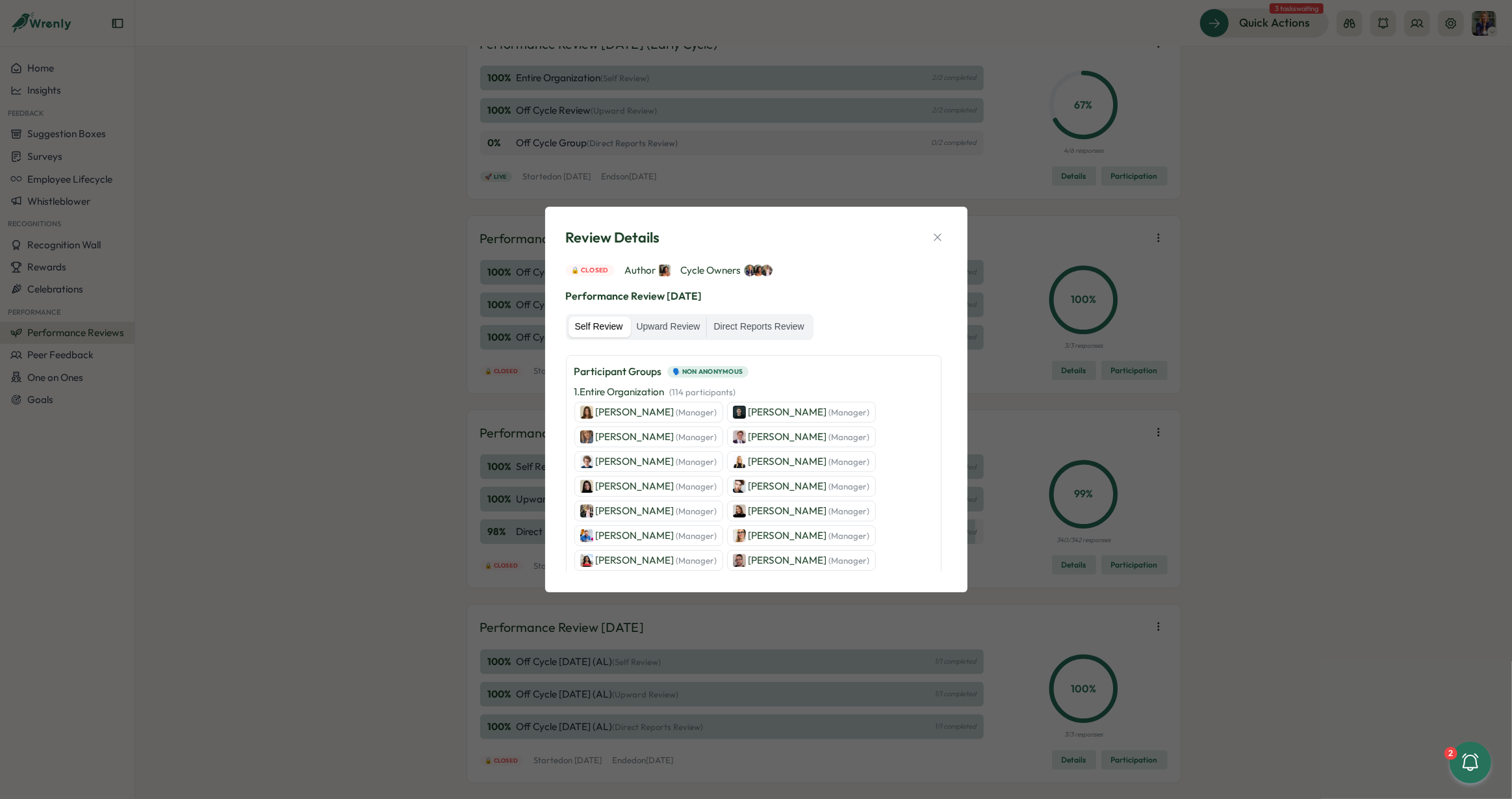
scroll to position [113, 0]
click at [638, 507] on p "[PERSON_NAME] (Manager)" at bounding box center [657, 509] width 121 height 14
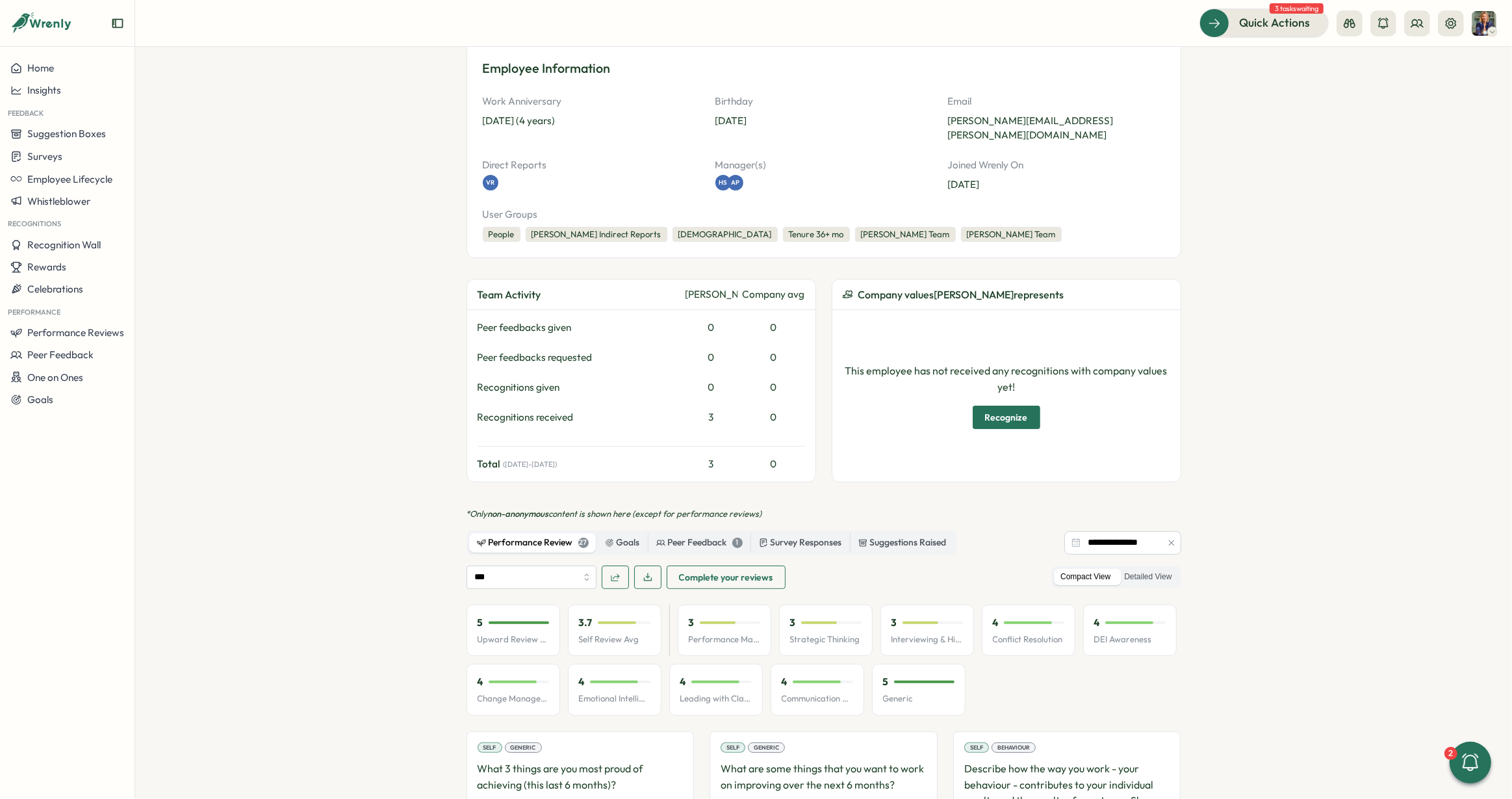
scroll to position [247, 0]
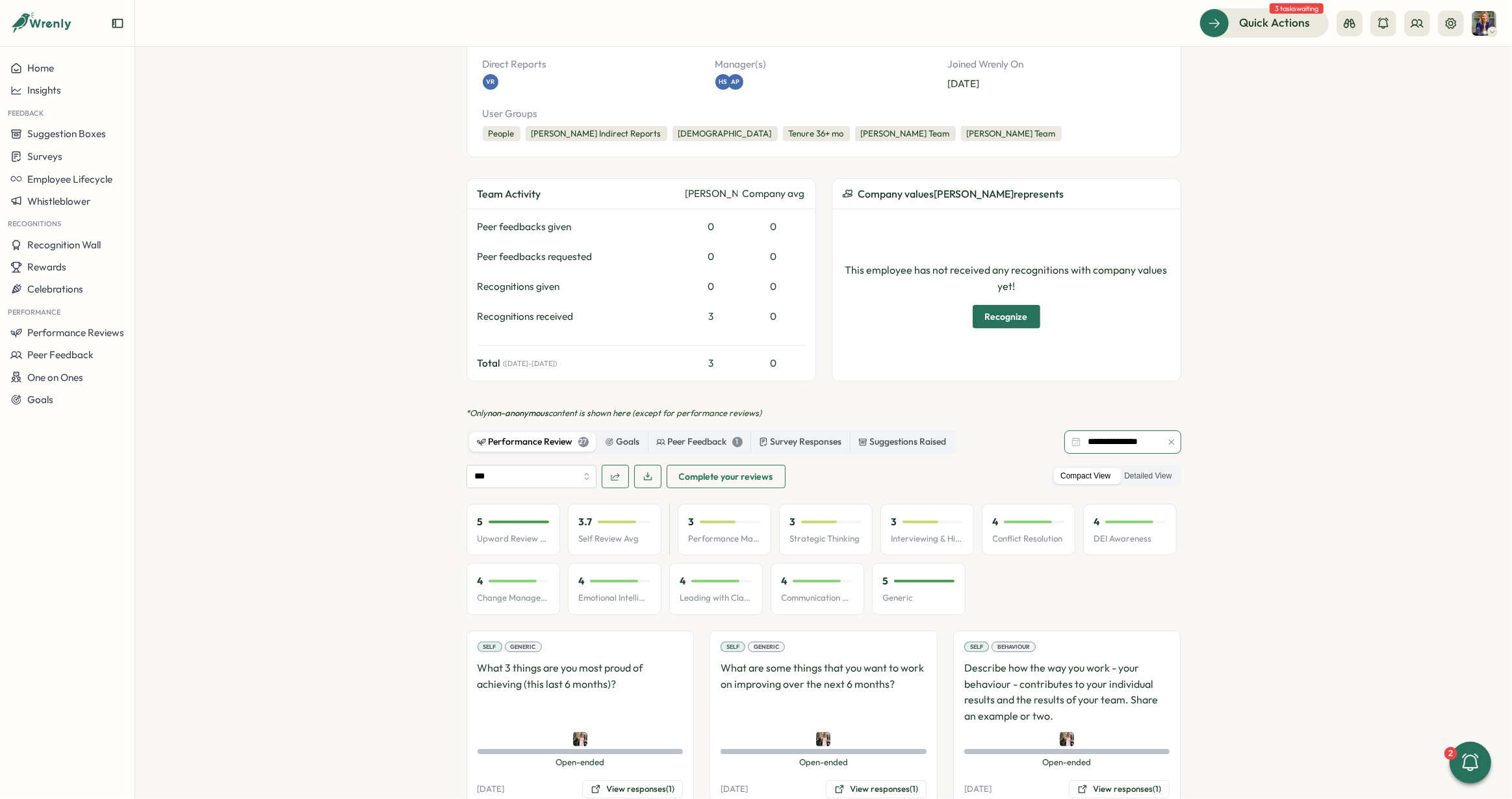
click at [1117, 431] on input "**********" at bounding box center [1123, 442] width 117 height 23
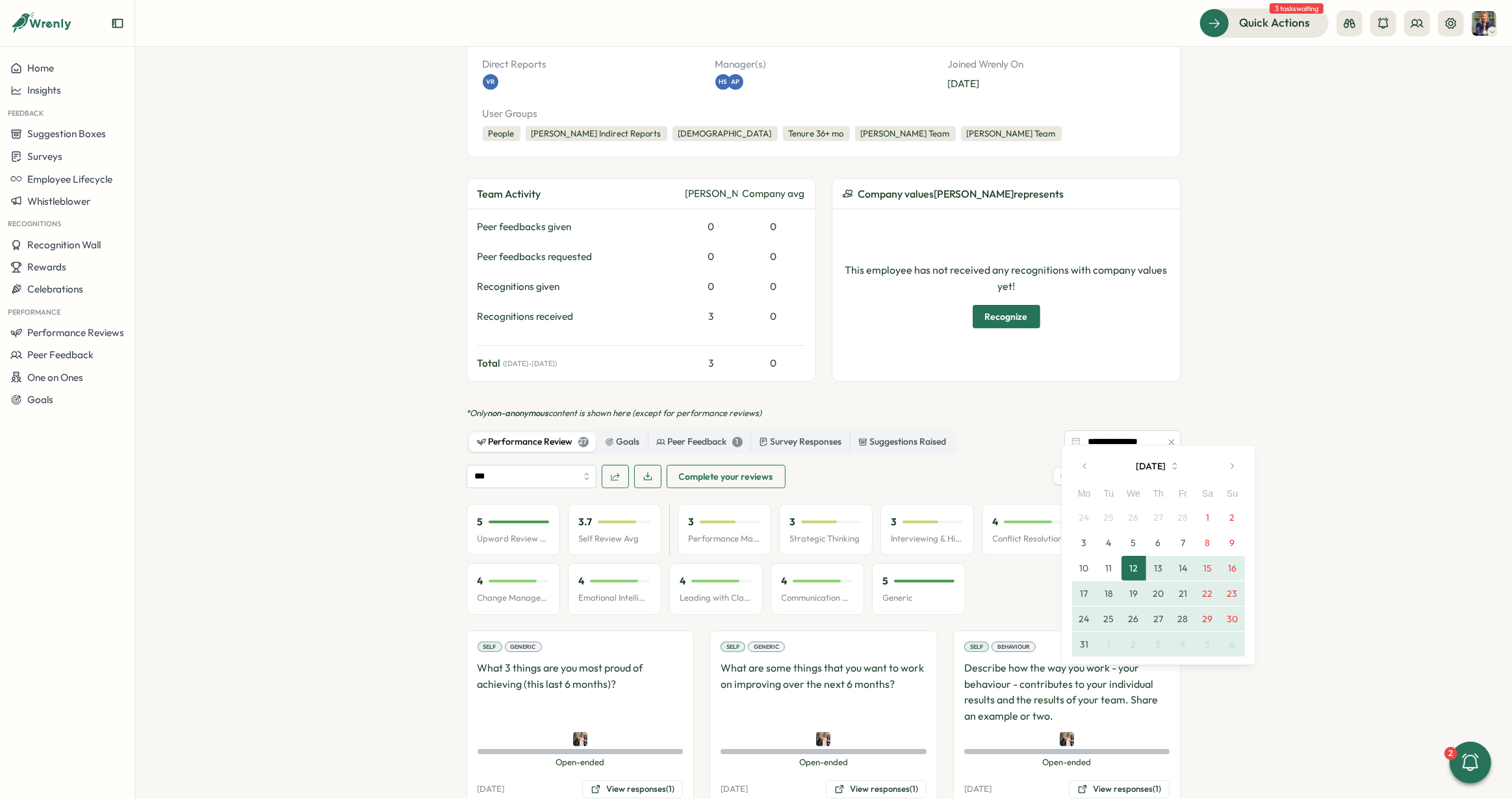
click at [1142, 468] on button "[DATE]" at bounding box center [1158, 466] width 121 height 26
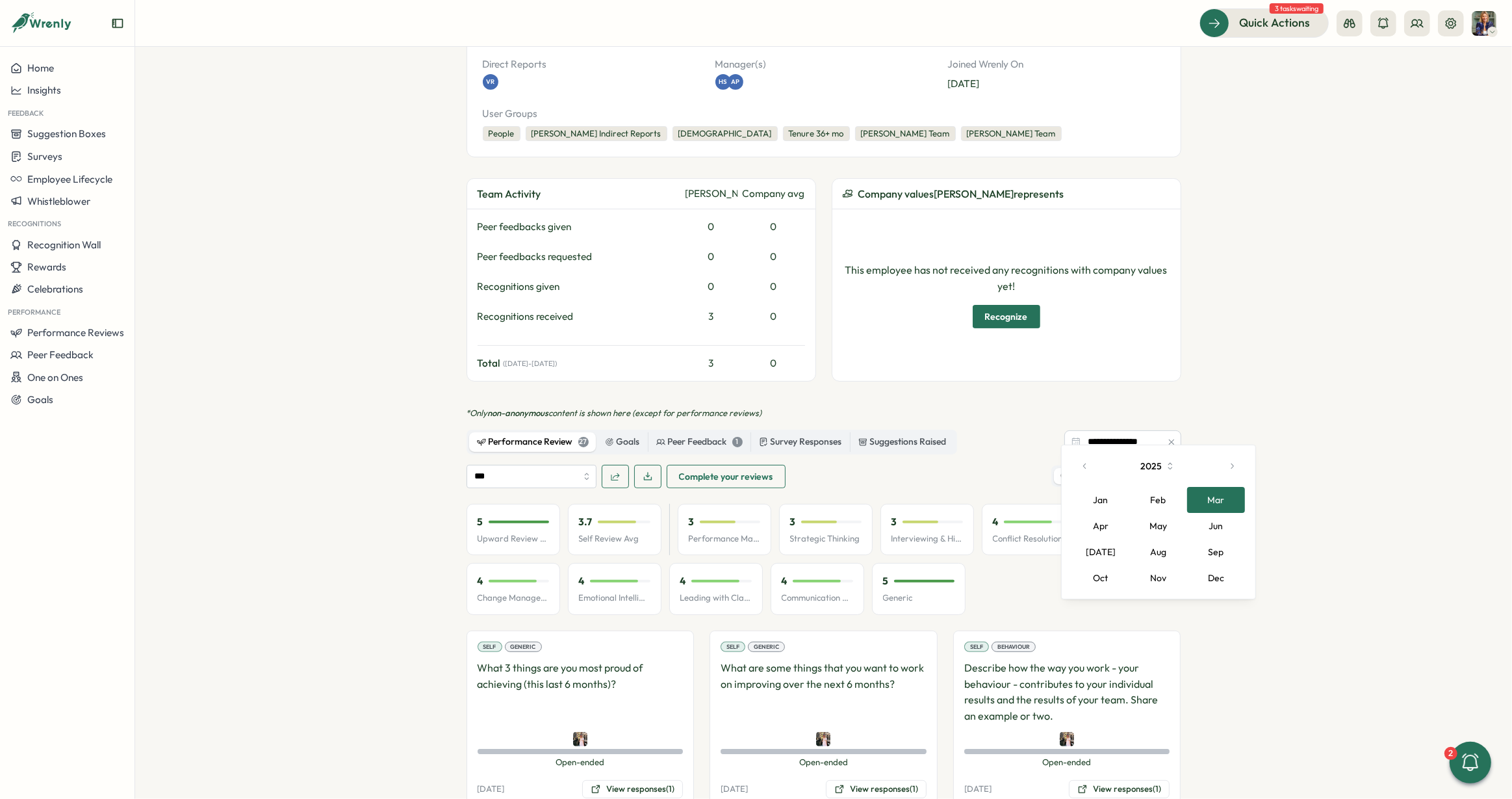
click at [1084, 466] on icon "button" at bounding box center [1085, 466] width 9 height 9
click at [1251, 427] on section "**********" at bounding box center [823, 423] width 1377 height 752
click at [1125, 433] on input "**********" at bounding box center [1123, 442] width 117 height 23
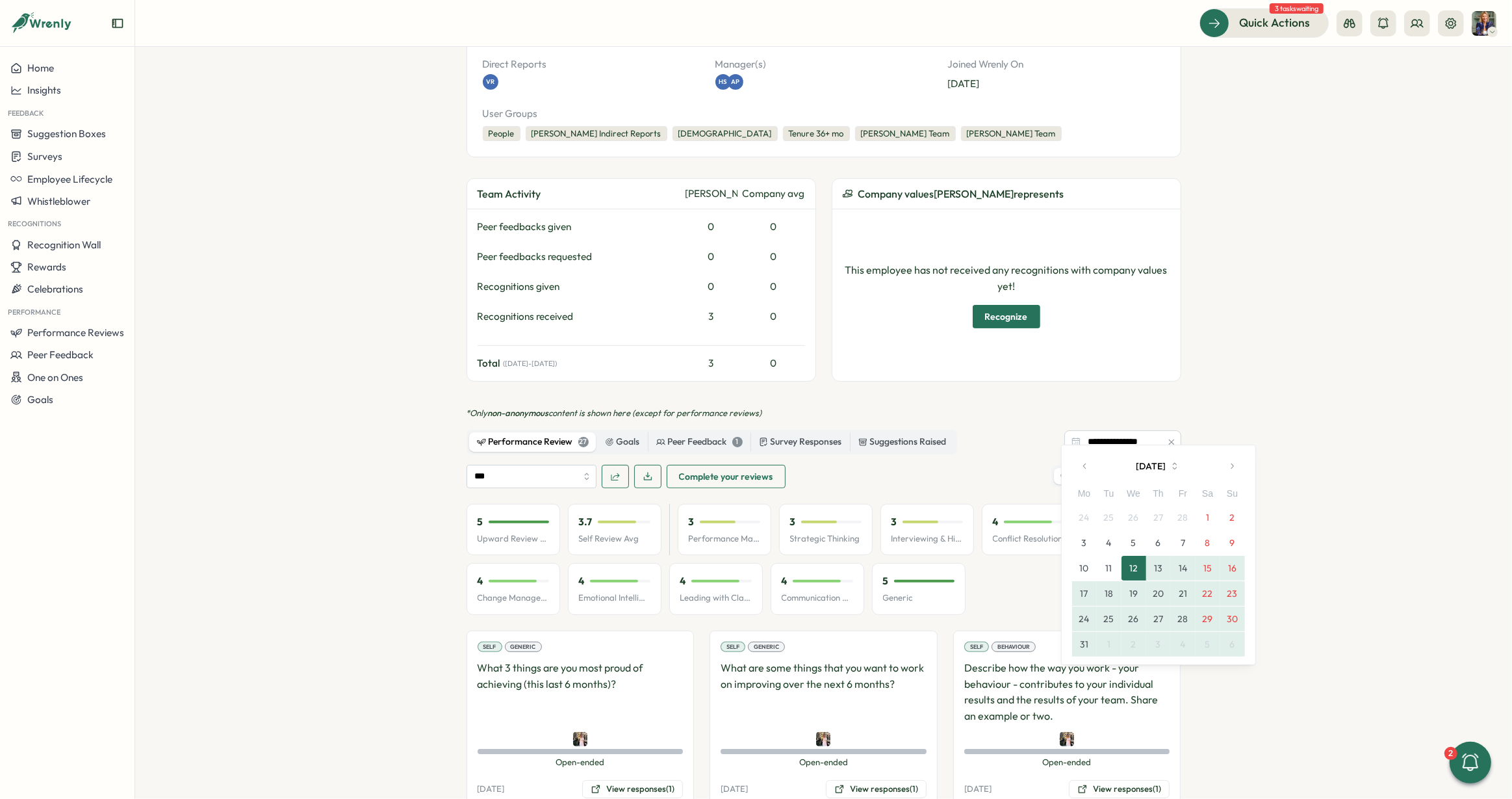
click at [1142, 469] on button "[DATE]" at bounding box center [1158, 466] width 121 height 26
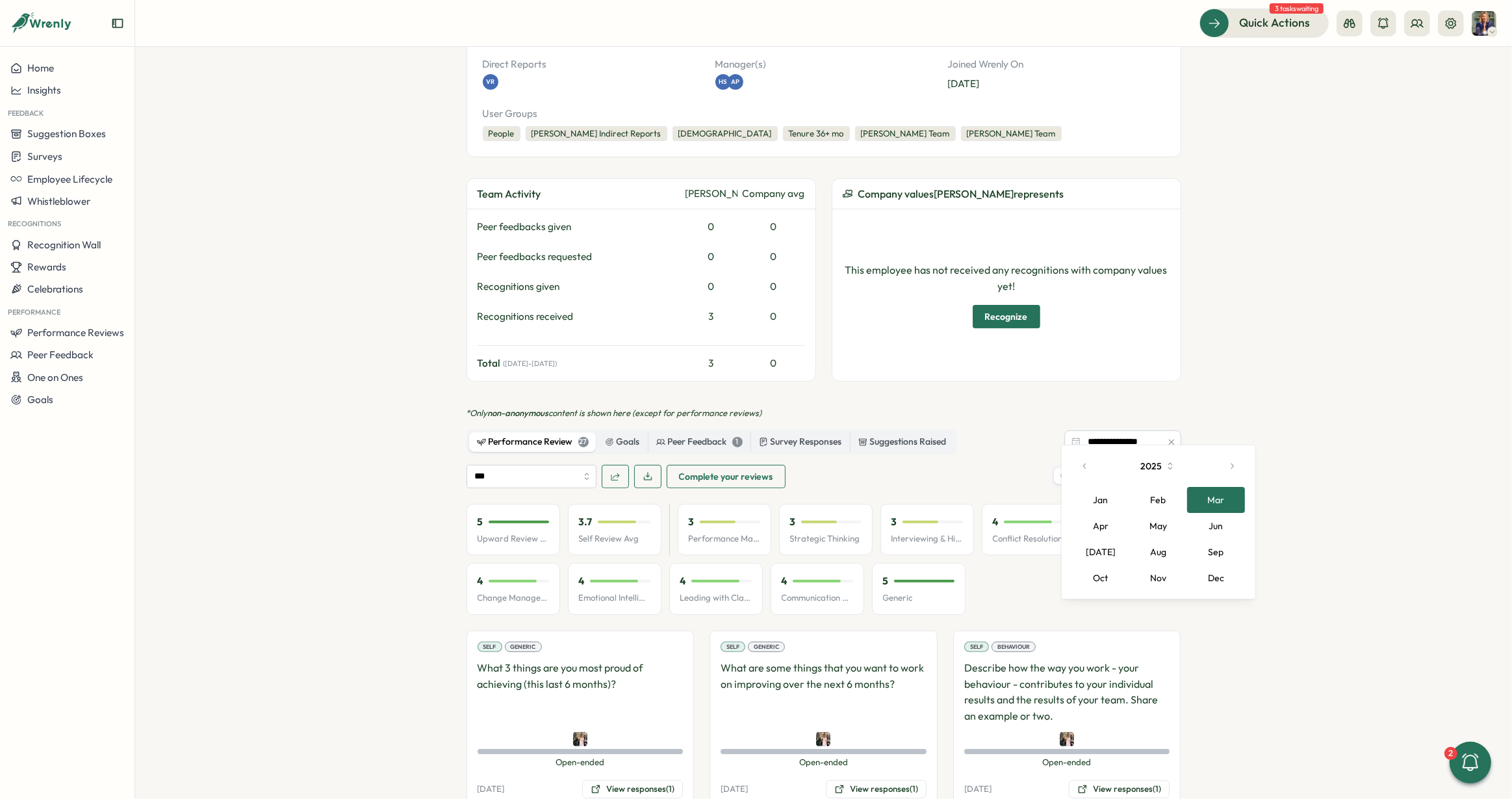
click at [1153, 495] on button "Feb" at bounding box center [1158, 499] width 58 height 26
click at [1204, 515] on button "1" at bounding box center [1208, 517] width 25 height 25
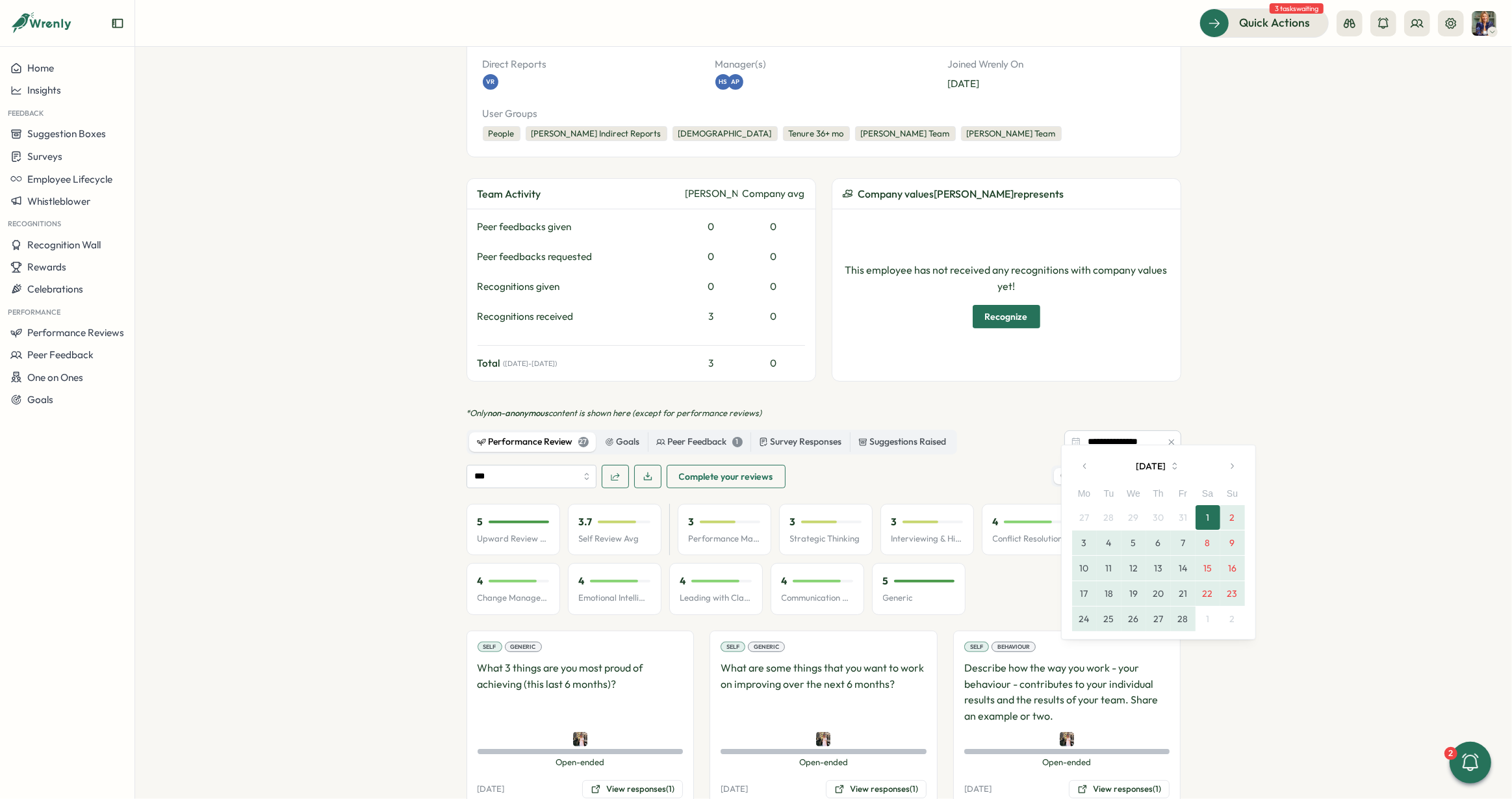
click at [1186, 623] on button "28" at bounding box center [1183, 618] width 25 height 25
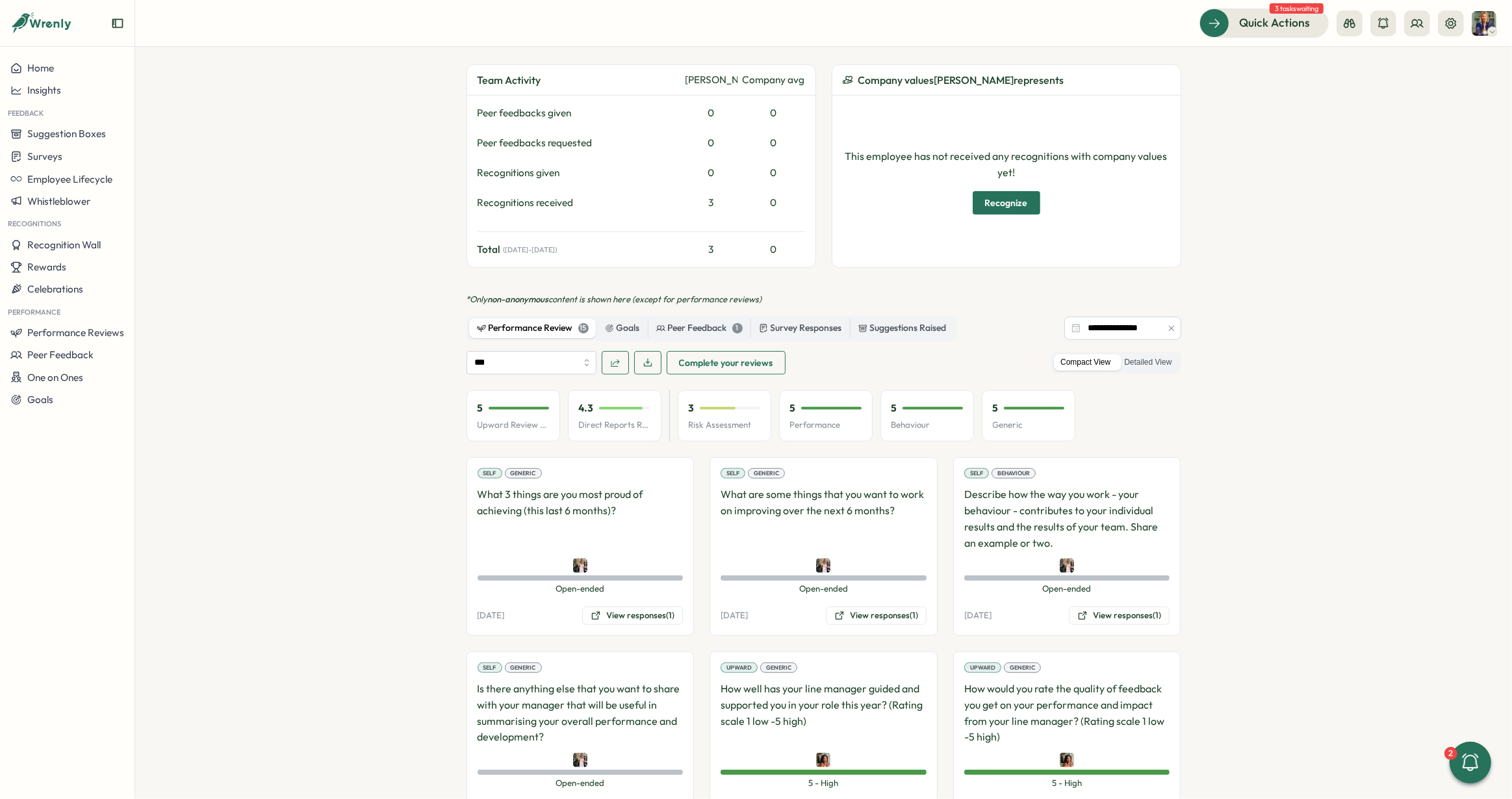
scroll to position [364, 0]
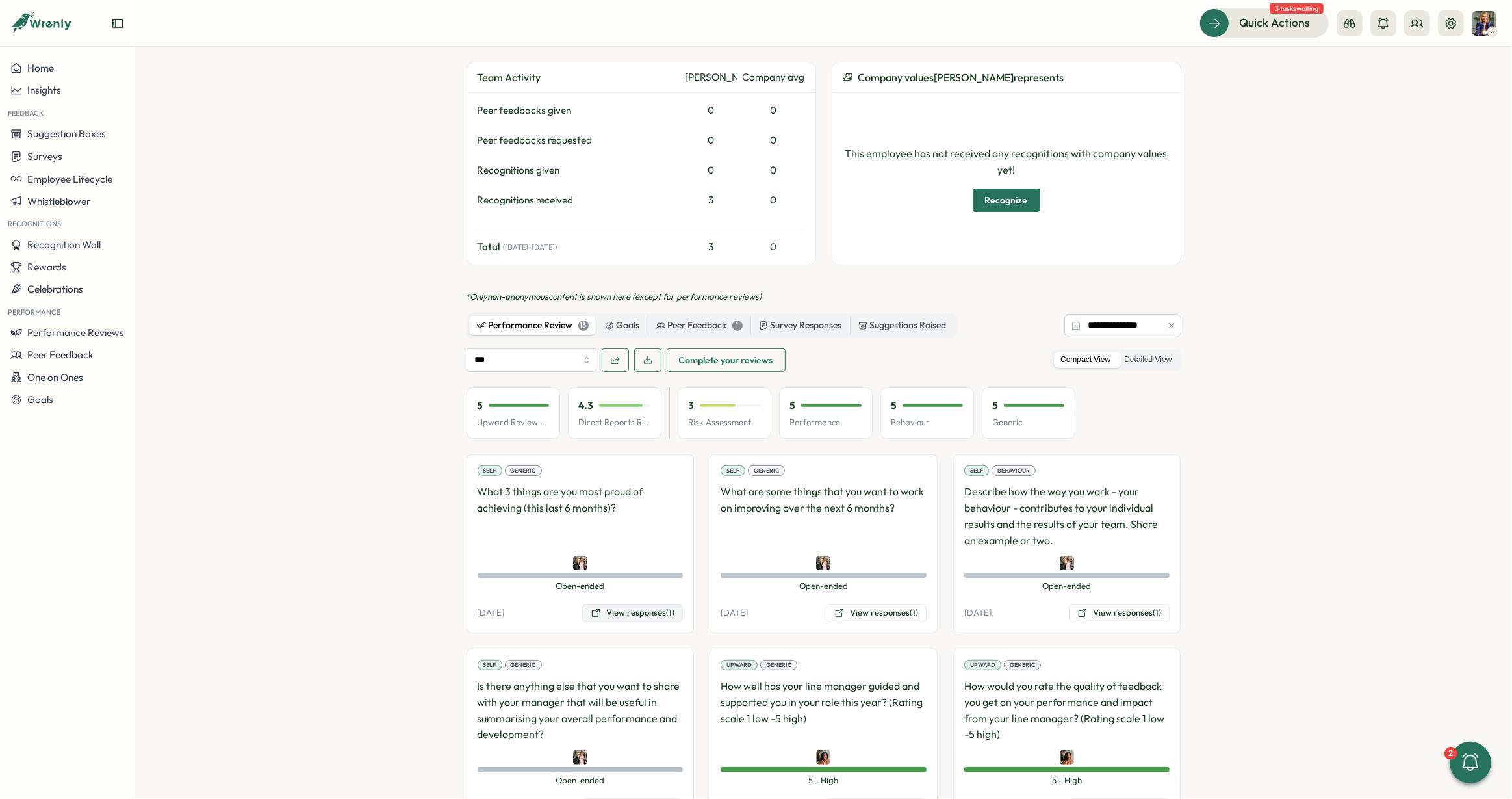
click at [633, 604] on button "View responses (1)" at bounding box center [633, 613] width 101 height 18
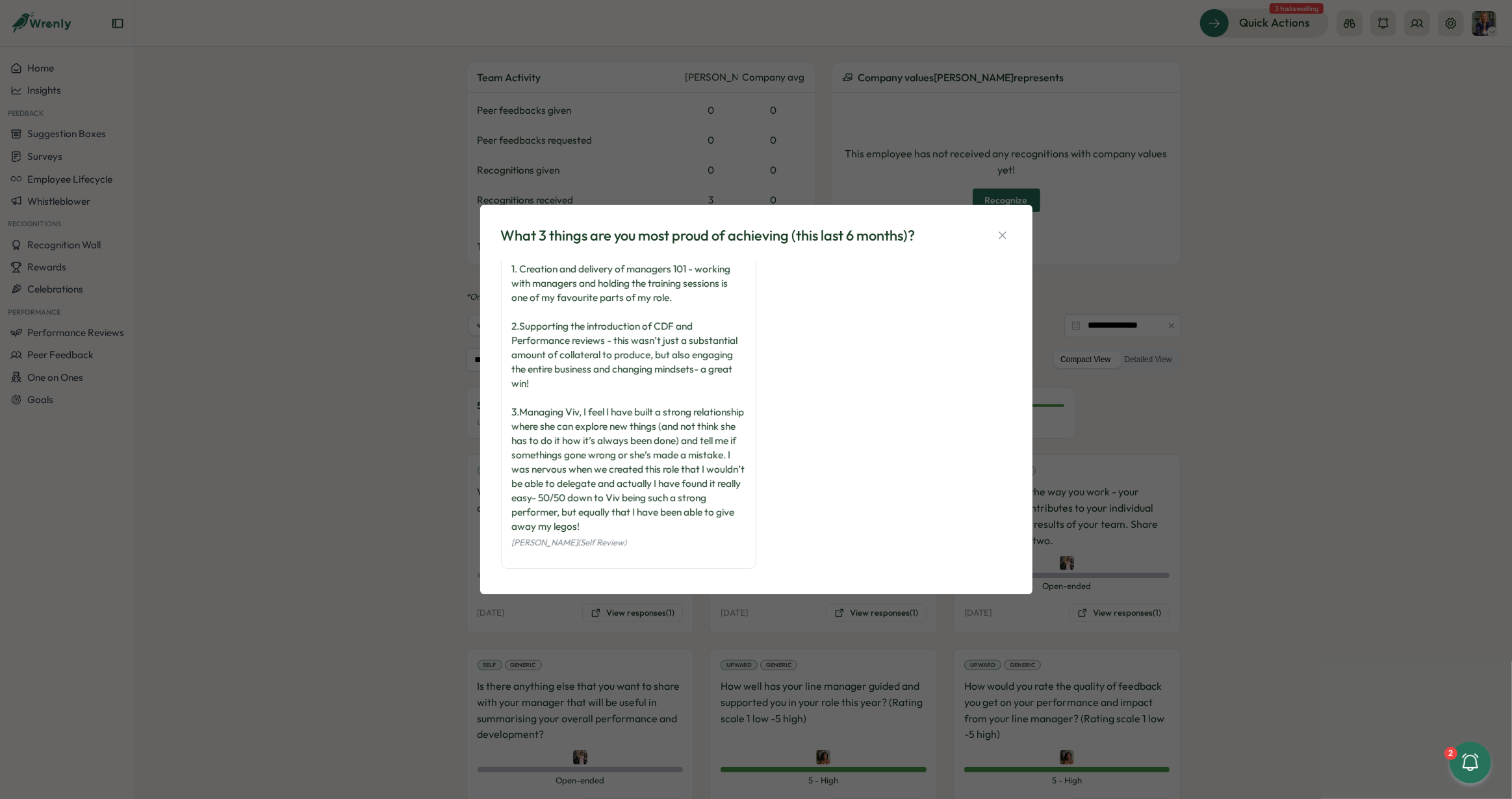
scroll to position [0, 0]
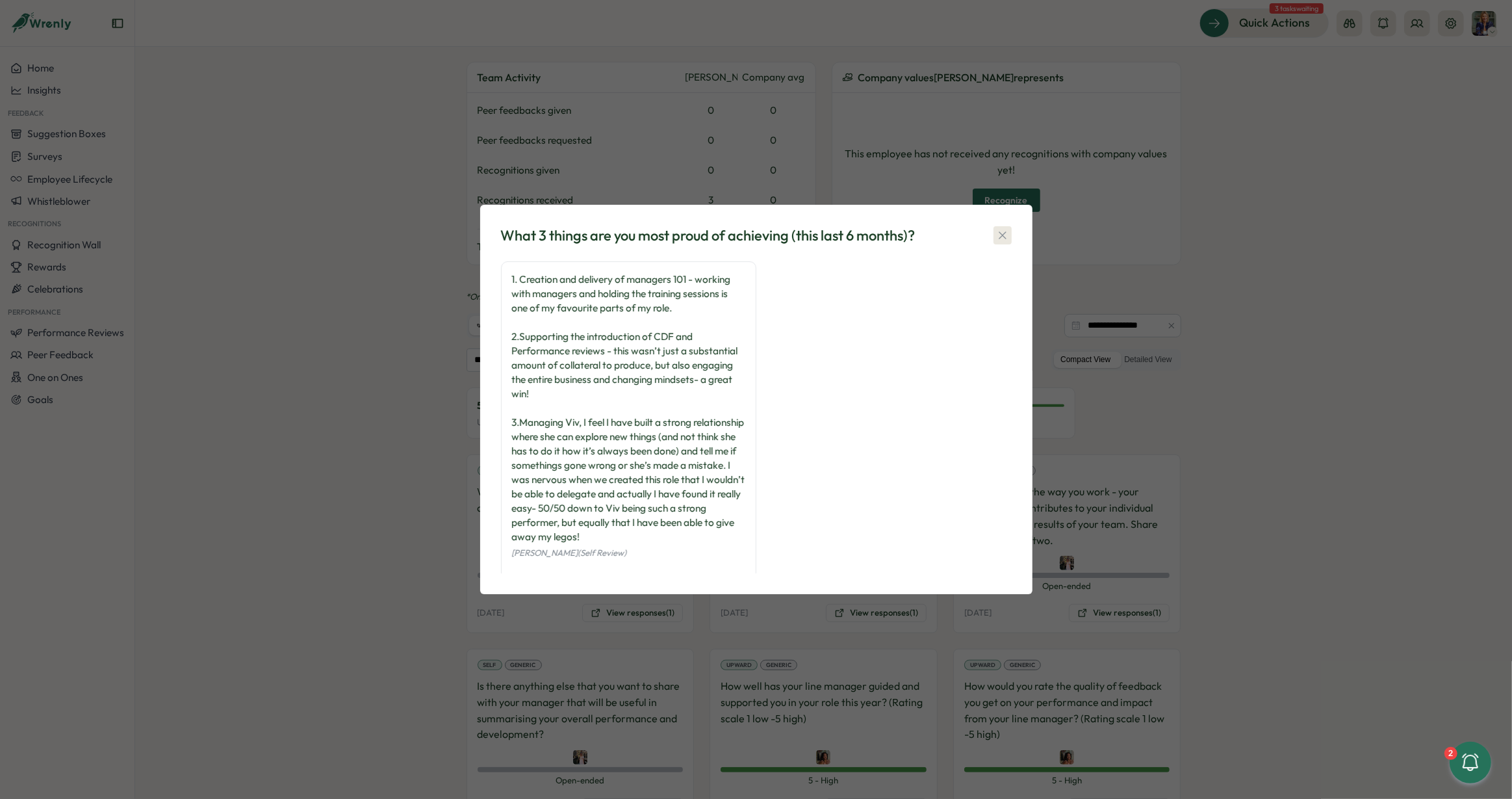
click at [1010, 230] on button "button" at bounding box center [1002, 235] width 18 height 18
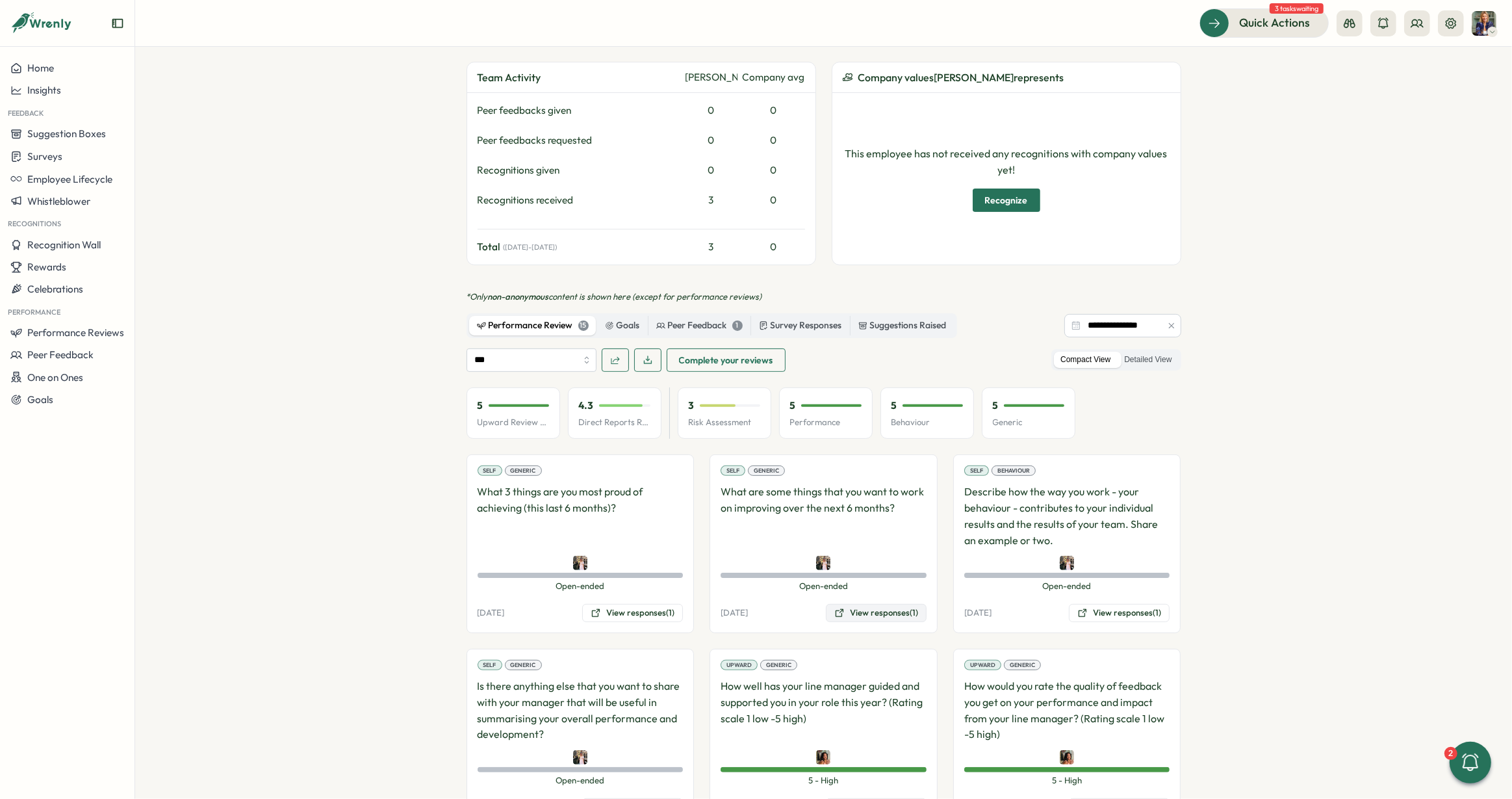
click at [870, 604] on button "View responses (1)" at bounding box center [876, 613] width 101 height 18
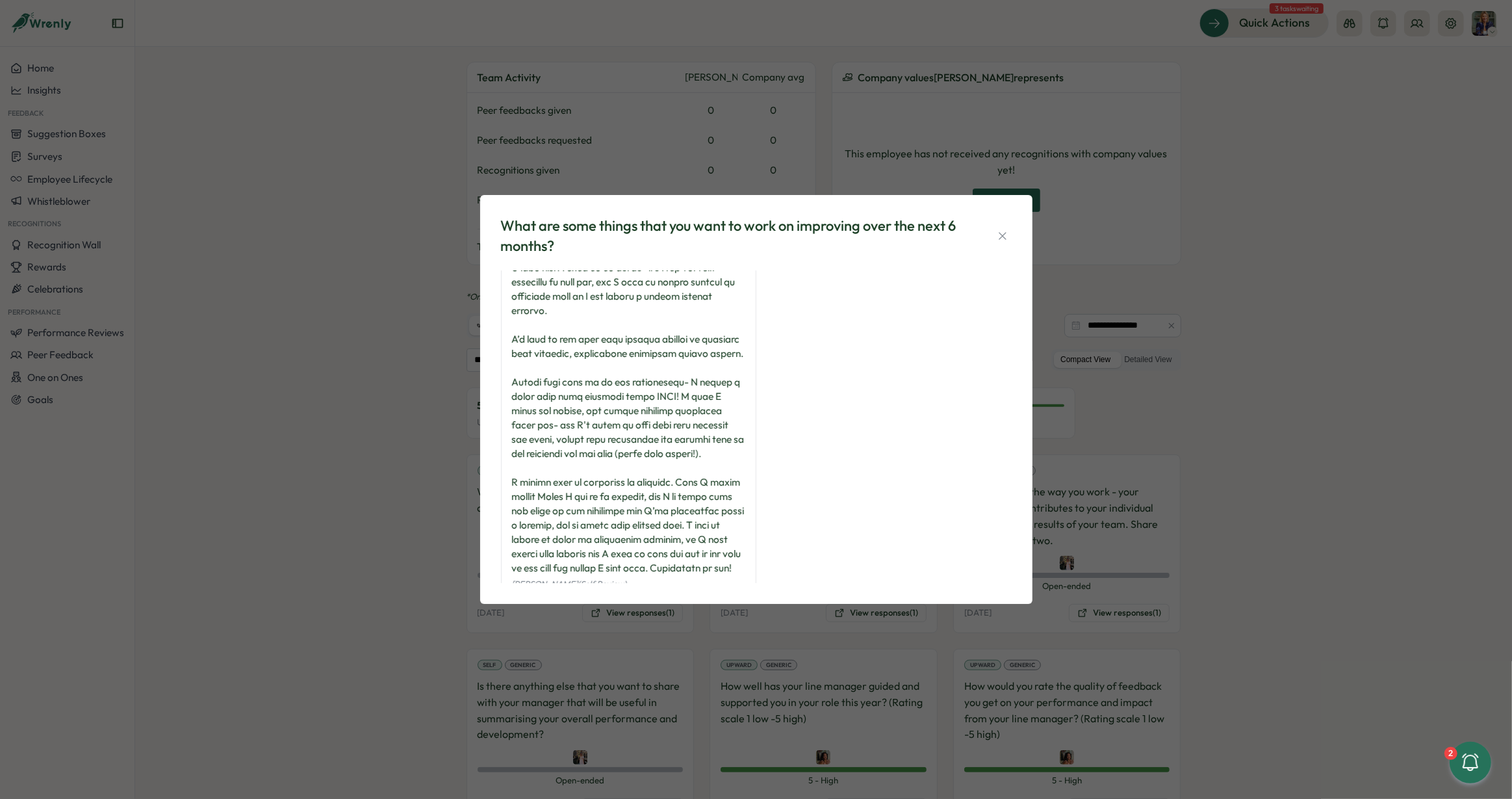
scroll to position [90, 0]
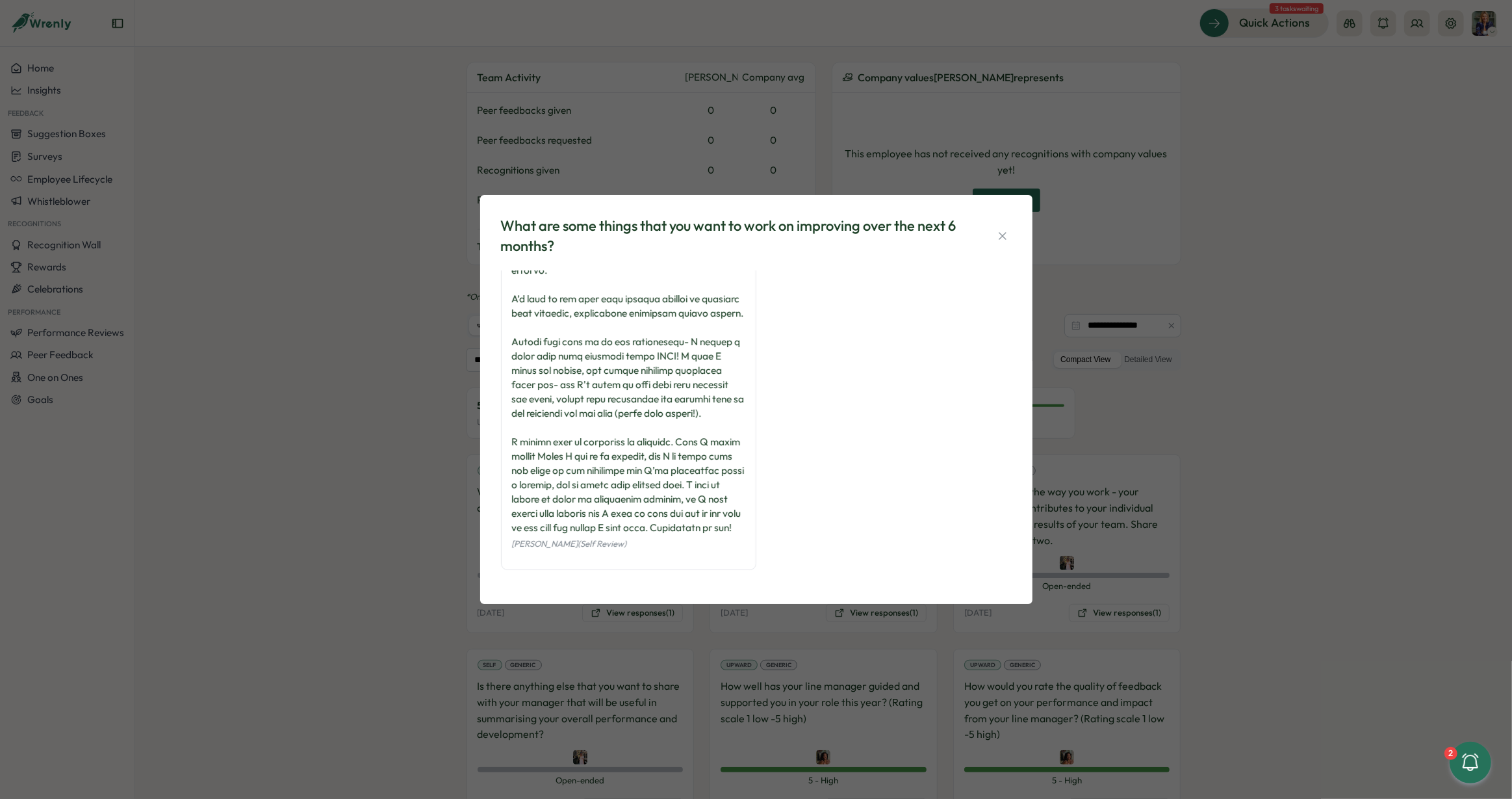
click at [999, 236] on icon "button" at bounding box center [1002, 236] width 13 height 13
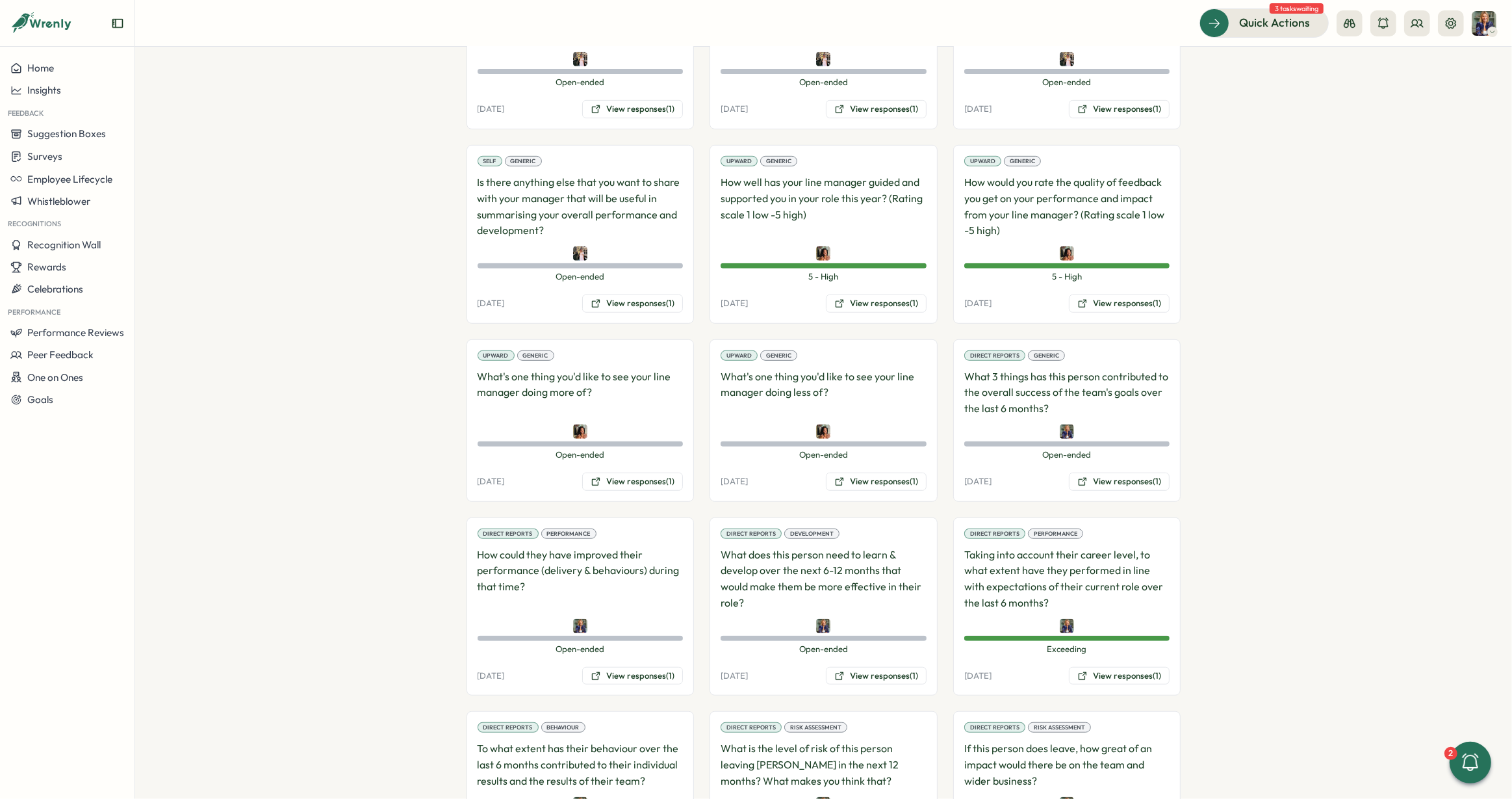
scroll to position [915, 0]
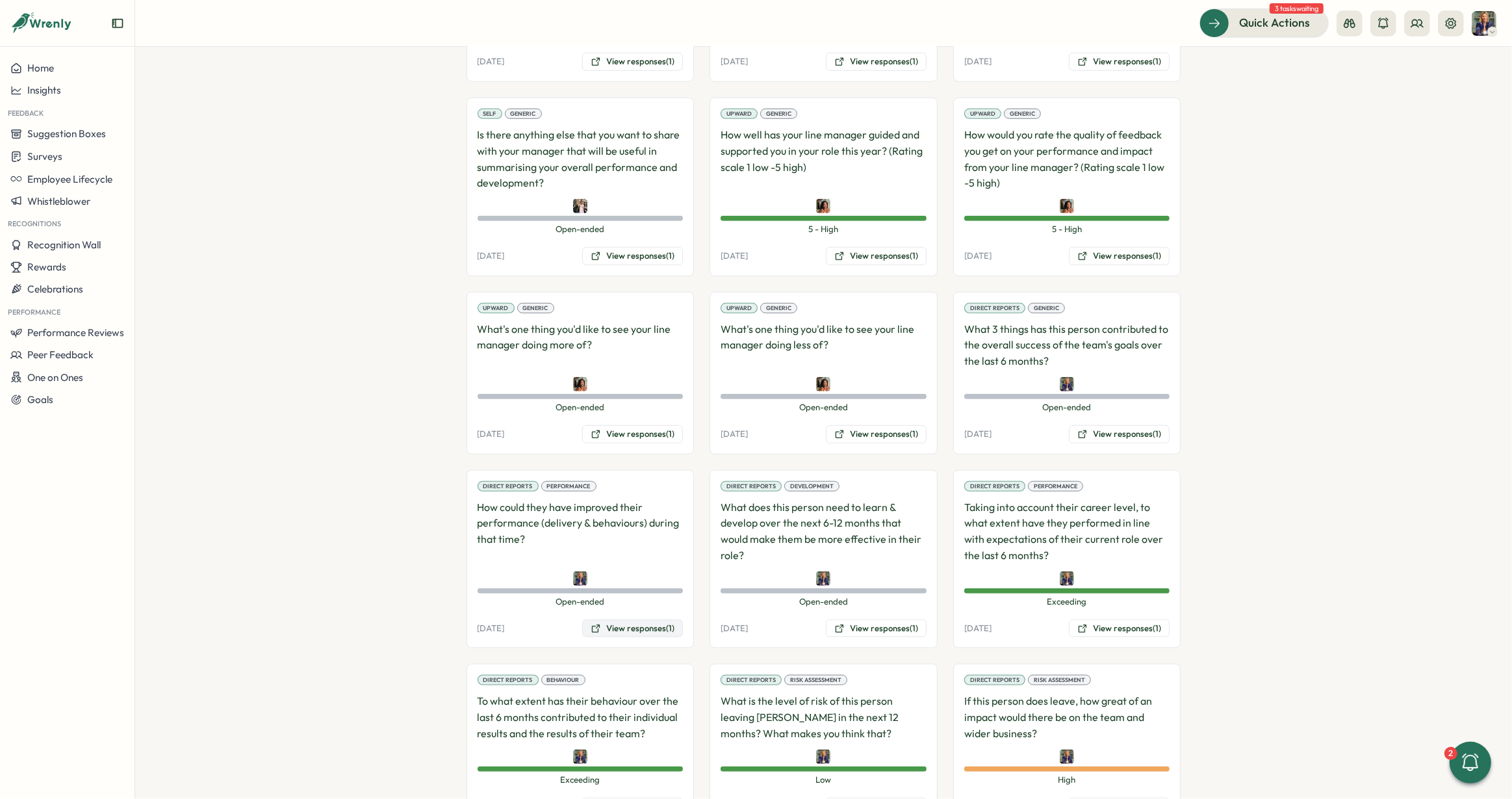
click at [626, 619] on button "View responses (1)" at bounding box center [633, 628] width 101 height 18
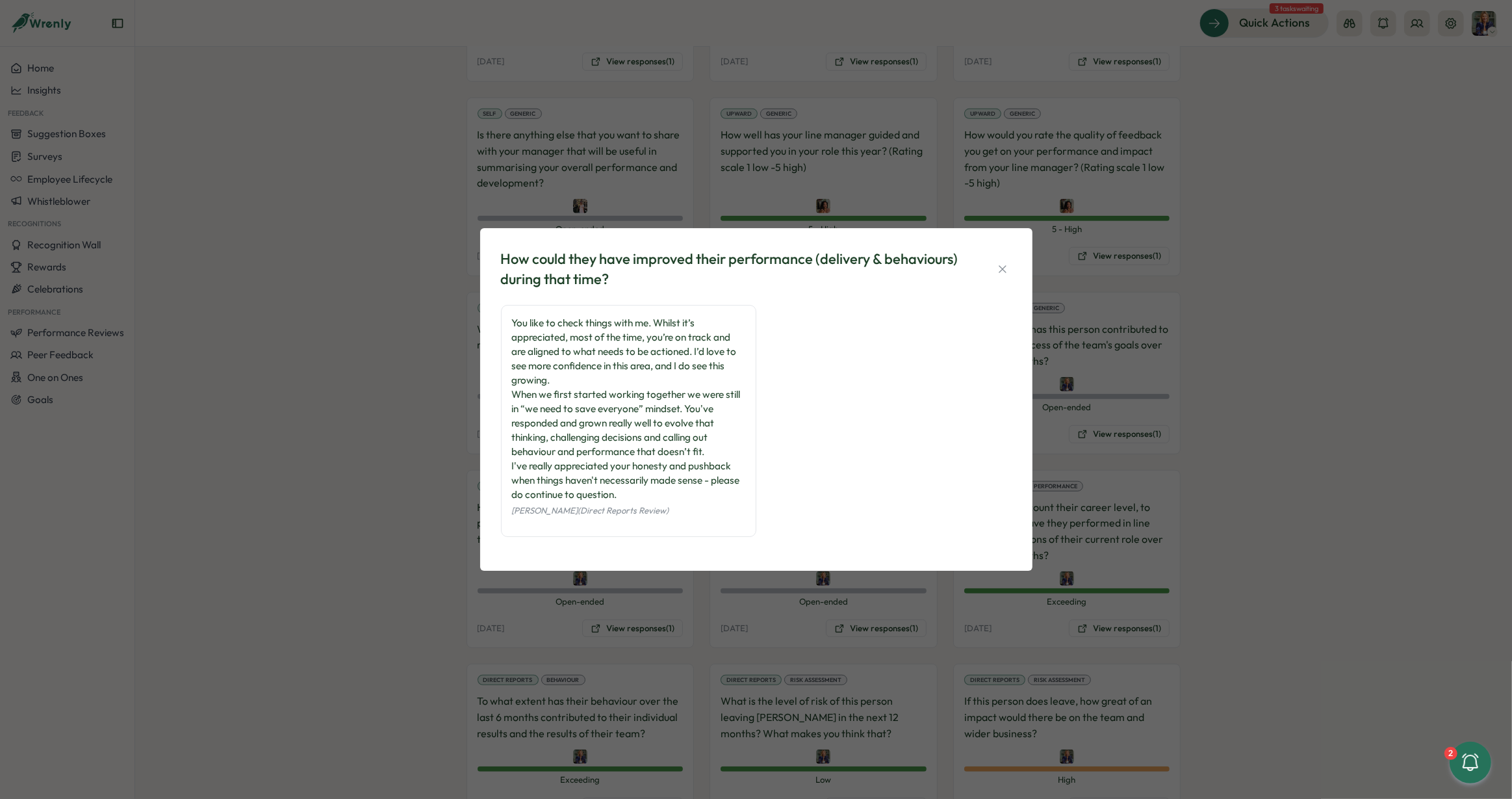
click at [842, 374] on div "You like to check things with me. Whilst it’s appreciated, most of the time, yo…" at bounding box center [756, 427] width 511 height 245
click at [1003, 265] on icon "button" at bounding box center [1002, 269] width 13 height 13
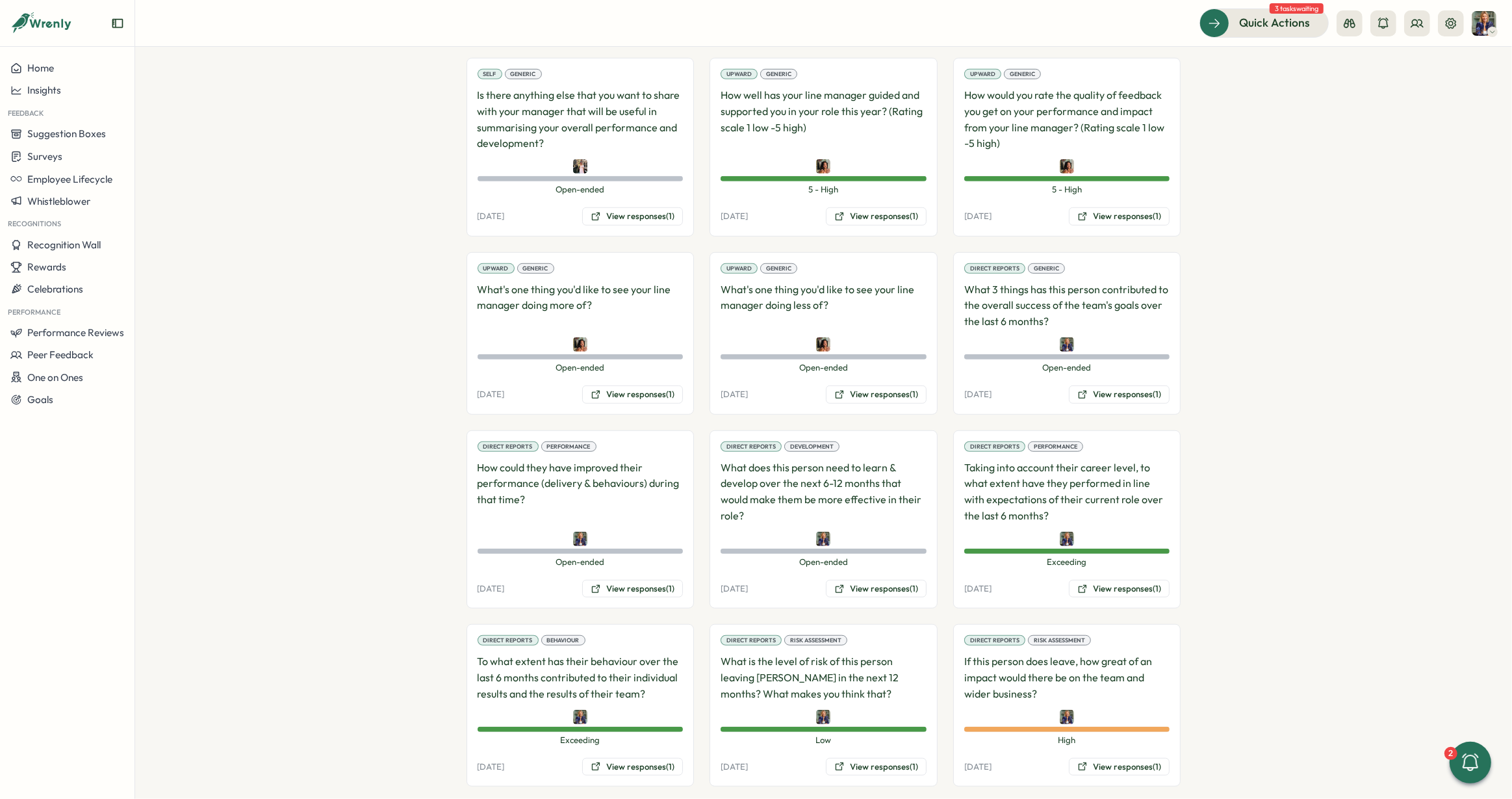
scroll to position [956, 0]
click at [849, 578] on button "View responses (1)" at bounding box center [876, 587] width 101 height 18
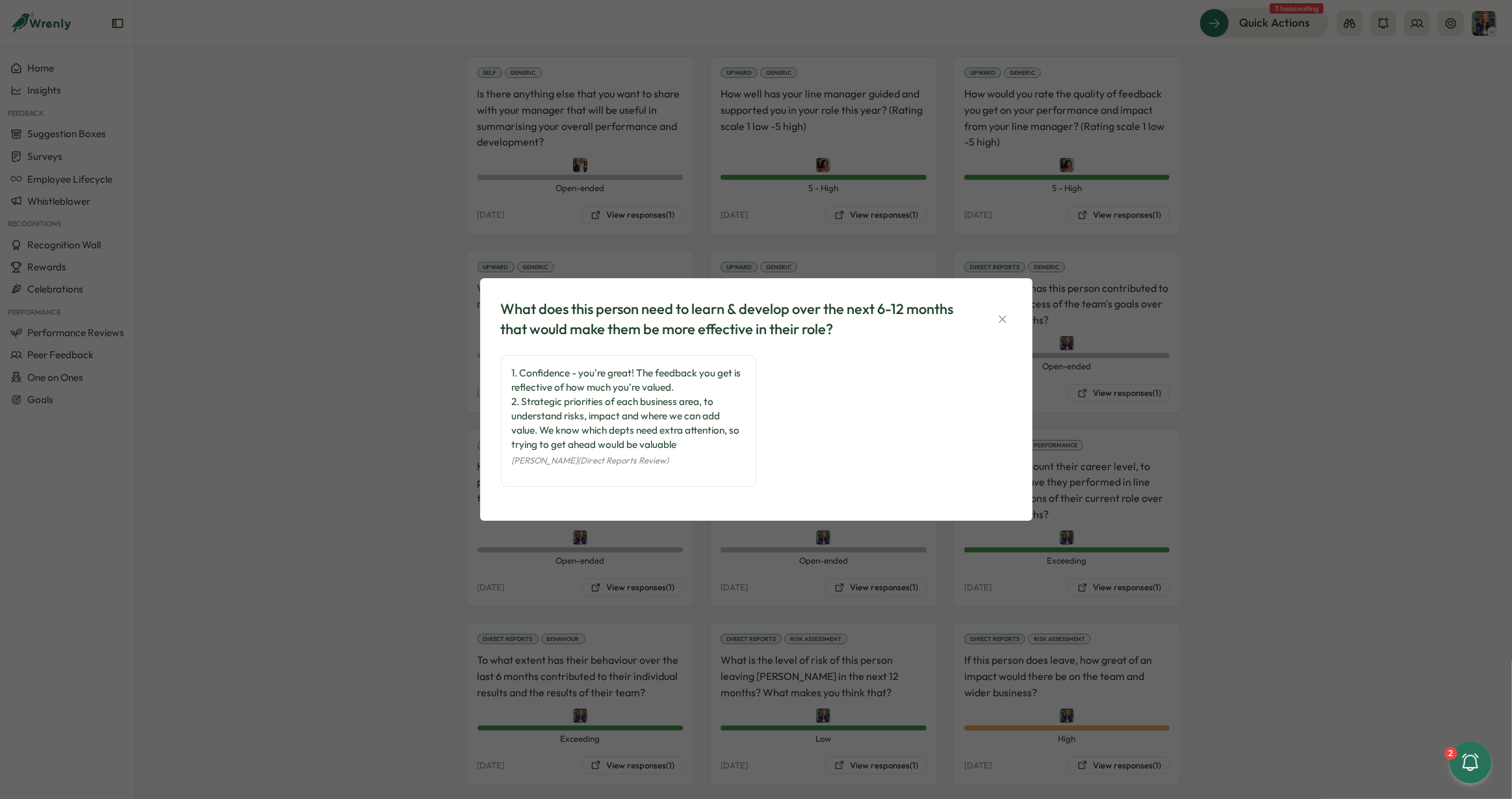
click at [831, 214] on div "What does this person need to learn & develop over the next 6-12 months that wo…" at bounding box center [756, 400] width 1512 height 799
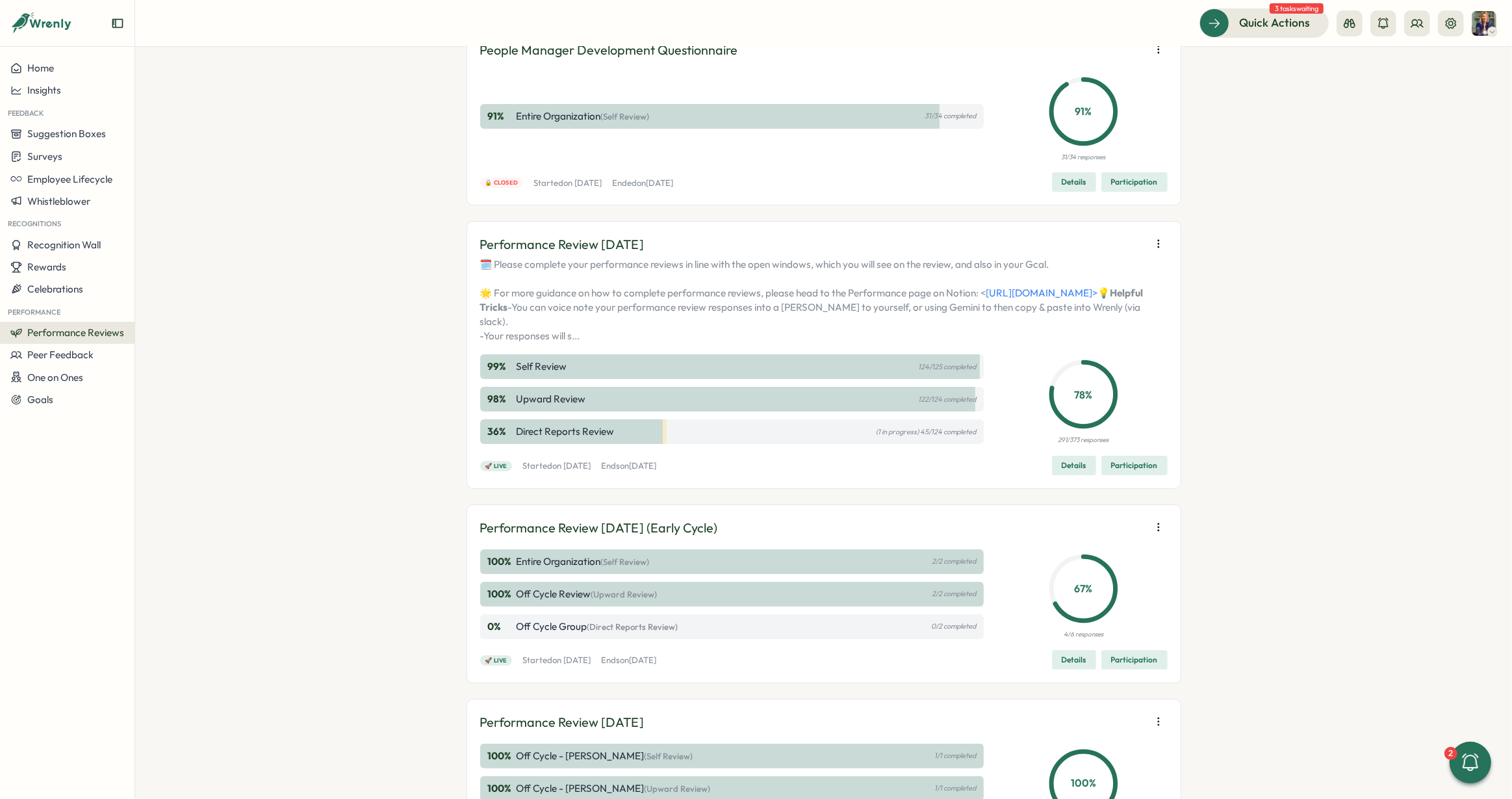
scroll to position [90, 0]
